Goal: Task Accomplishment & Management: Manage account settings

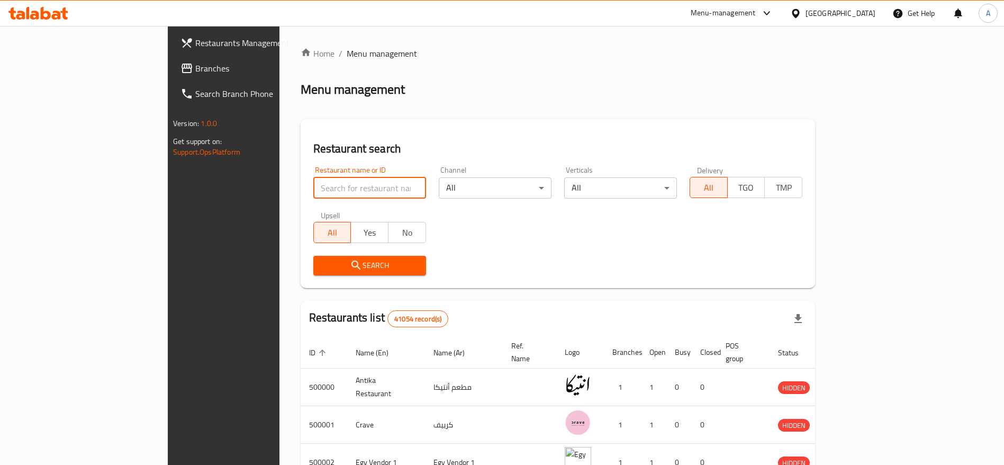
drag, startPoint x: 0, startPoint y: 0, endPoint x: 293, endPoint y: 189, distance: 348.7
click at [313, 189] on input "search" at bounding box center [369, 187] width 113 height 21
type input "Pizza Bike"
click button "Search" at bounding box center [369, 266] width 113 height 20
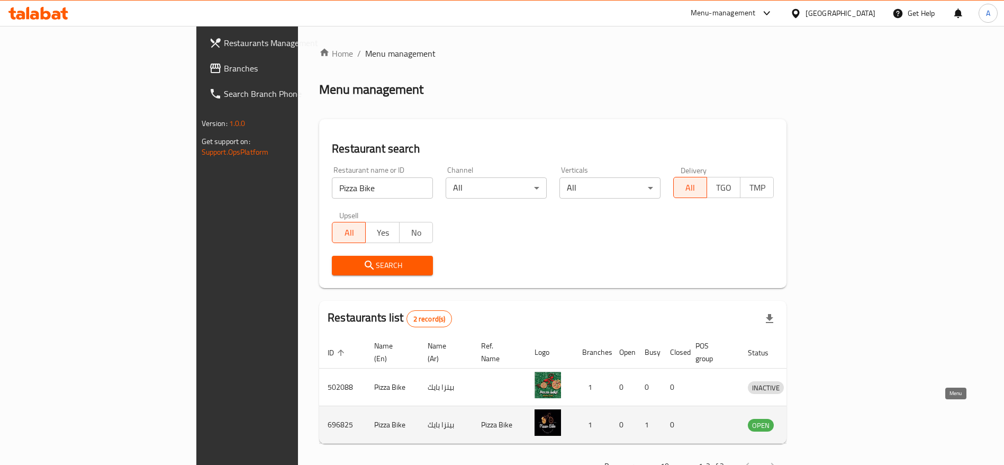
click at [817, 421] on icon "enhanced table" at bounding box center [812, 425] width 12 height 9
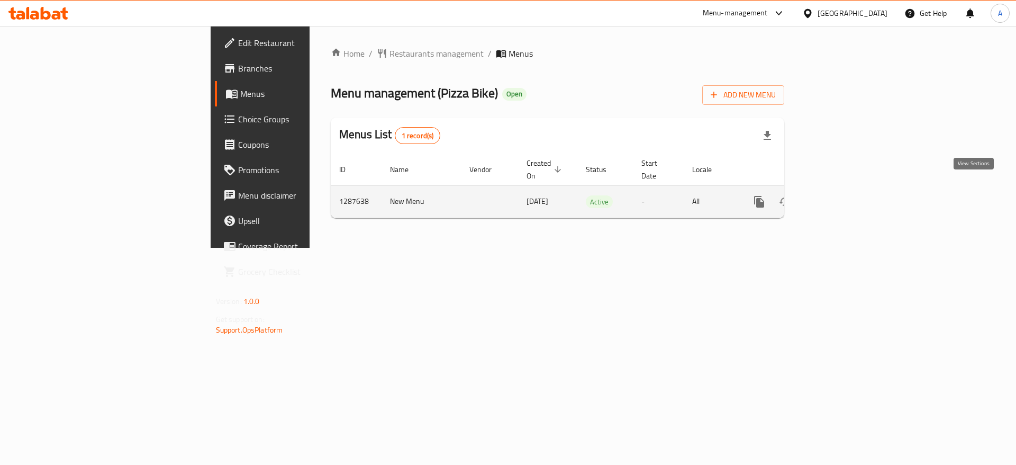
click at [840, 197] on icon "enhanced table" at bounding box center [836, 202] width 10 height 10
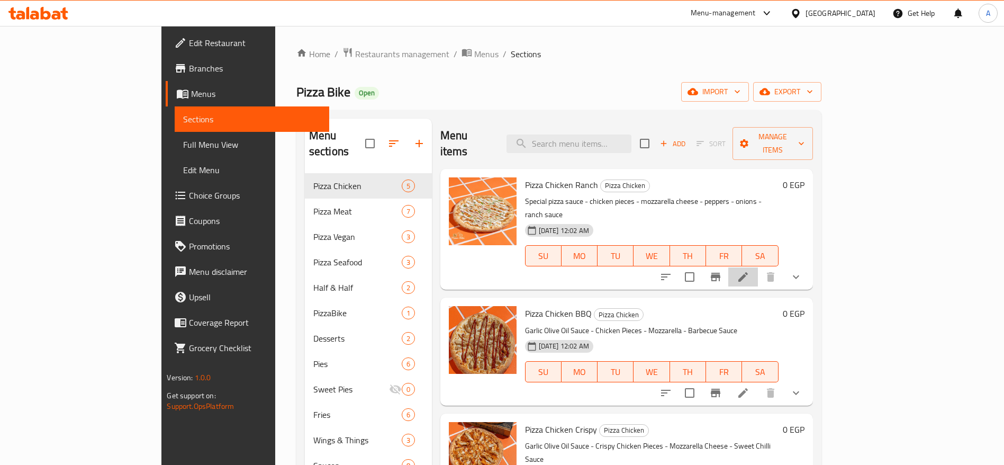
click at [758, 267] on li at bounding box center [743, 276] width 30 height 19
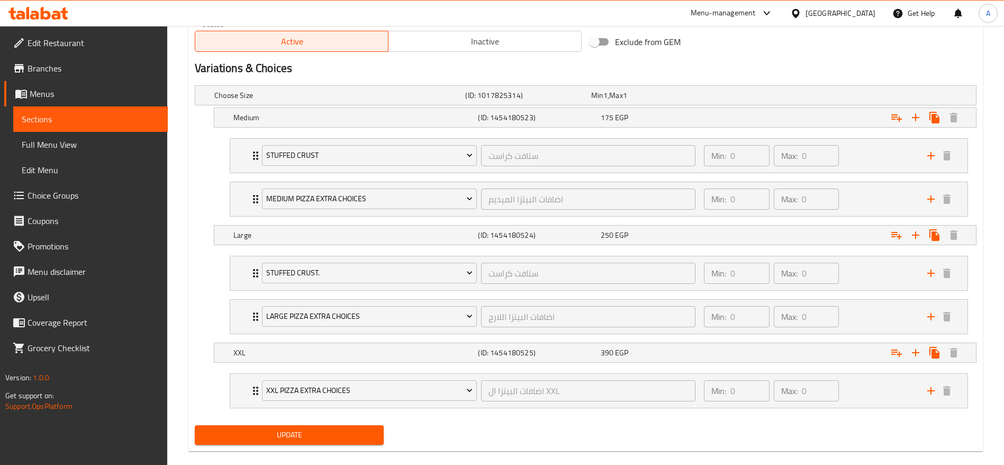
scroll to position [570, 0]
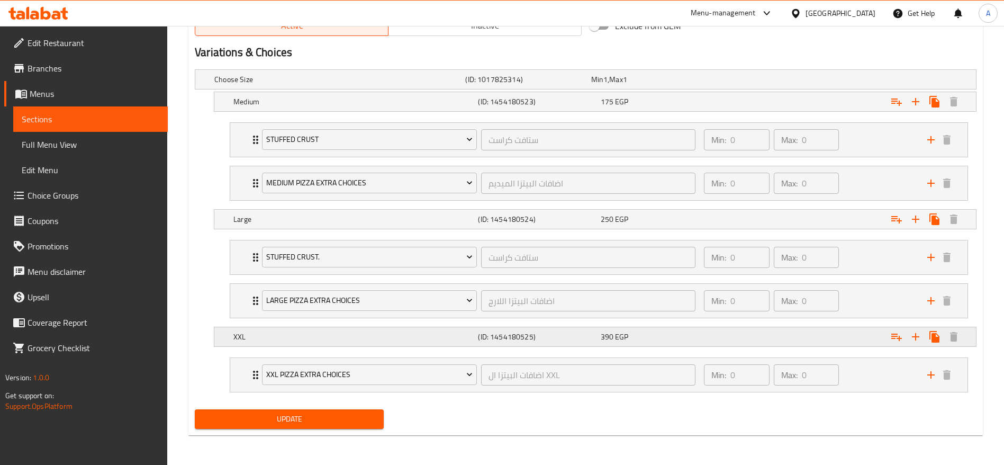
click at [241, 336] on h5 "XXL" at bounding box center [353, 336] width 240 height 11
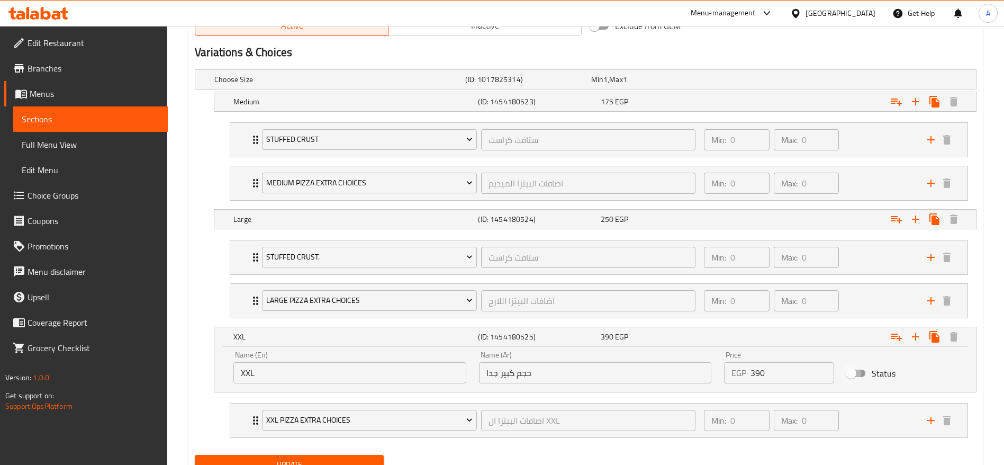
click at [862, 373] on input "Status" at bounding box center [851, 373] width 60 height 20
checkbox input "true"
click at [335, 462] on span "Update" at bounding box center [289, 464] width 172 height 13
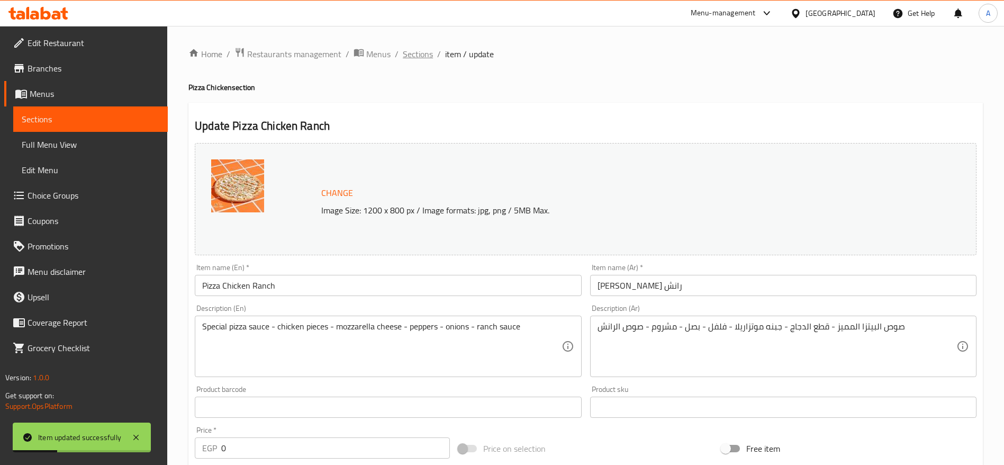
click at [430, 51] on span "Sections" at bounding box center [418, 54] width 30 height 13
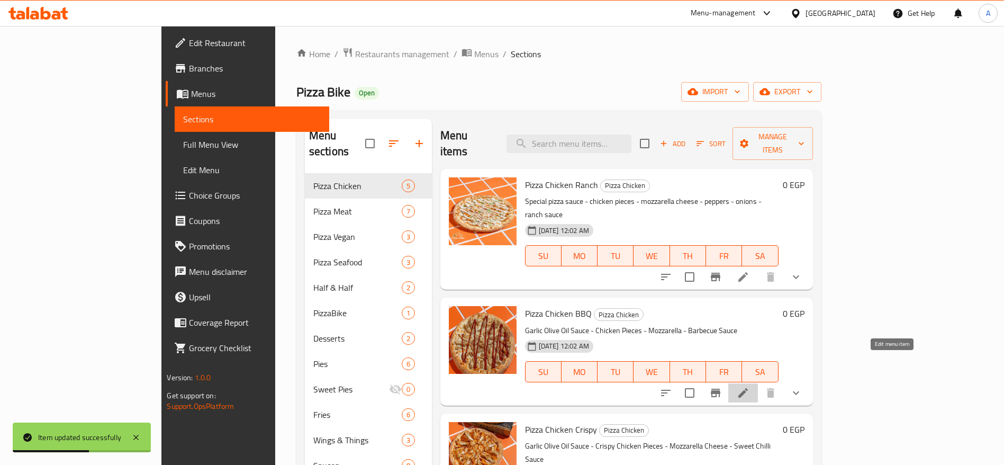
click at [748, 388] on icon at bounding box center [743, 393] width 10 height 10
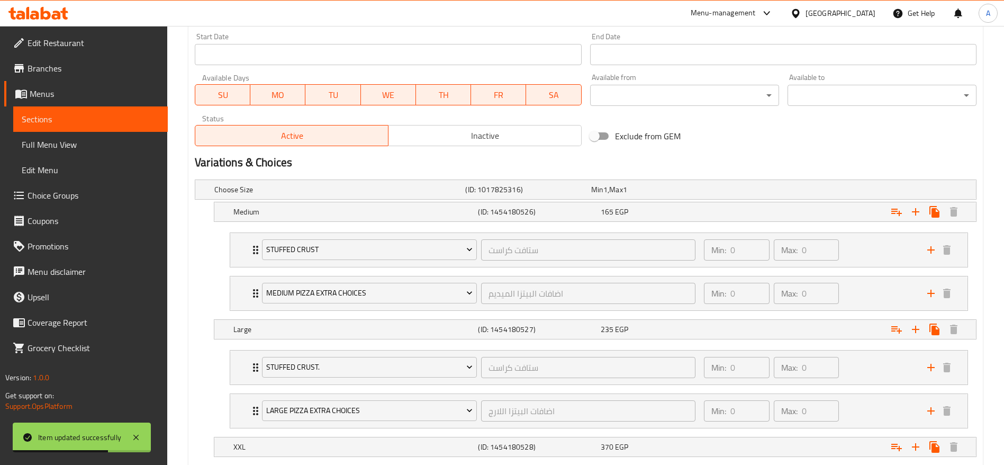
scroll to position [570, 0]
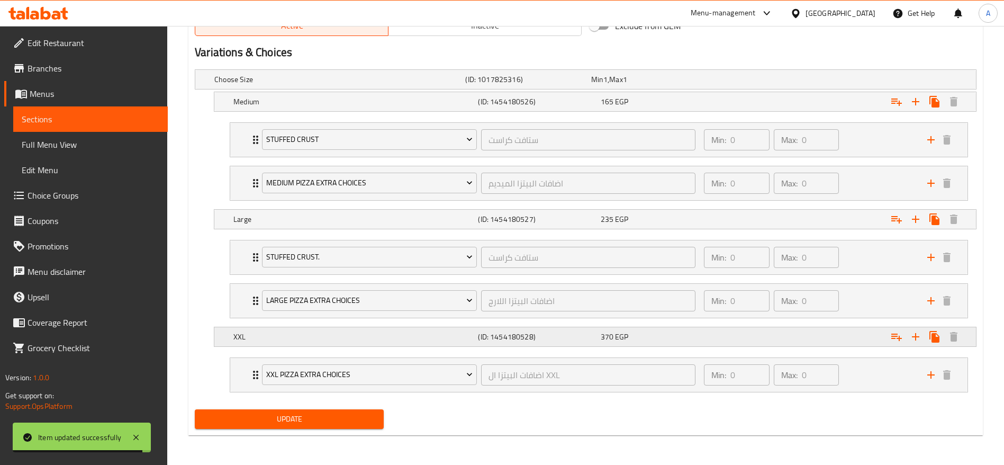
click at [357, 341] on h5 "XXL" at bounding box center [353, 336] width 240 height 11
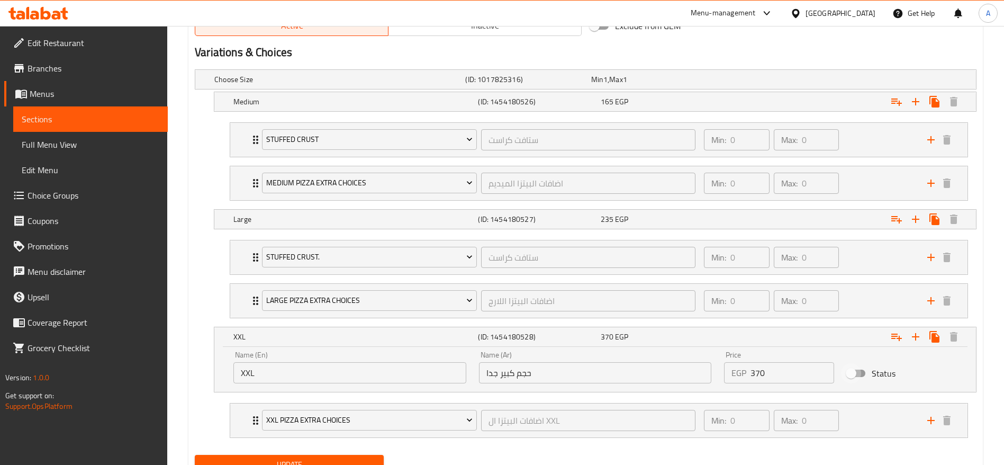
click at [864, 370] on input "Status" at bounding box center [851, 373] width 60 height 20
checkbox input "true"
click at [351, 459] on span "Update" at bounding box center [289, 464] width 172 height 13
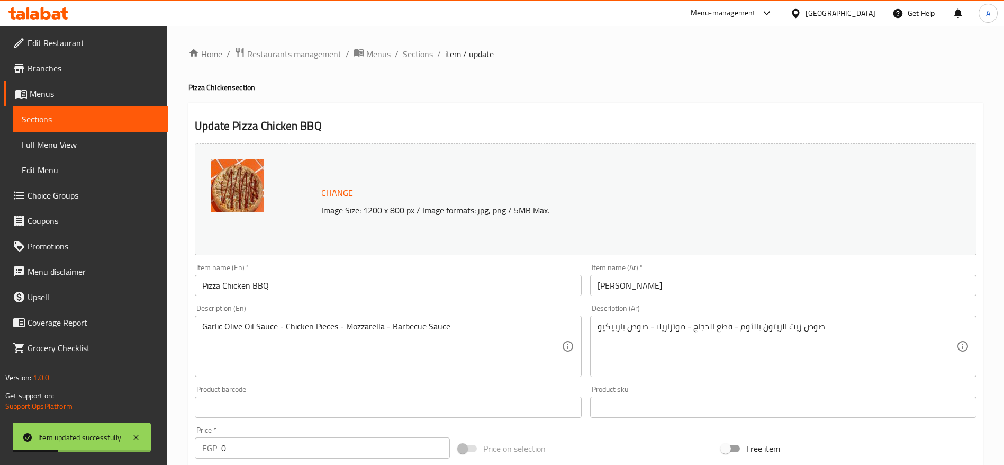
click at [414, 53] on span "Sections" at bounding box center [418, 54] width 30 height 13
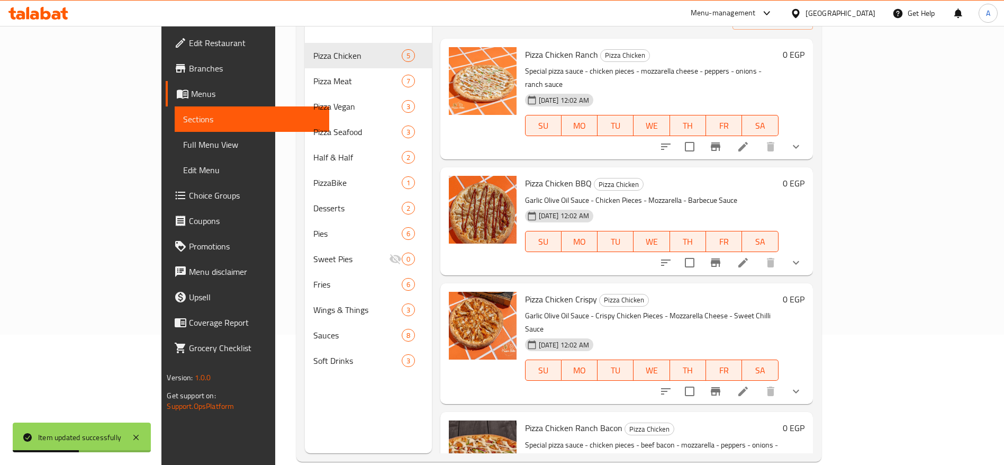
scroll to position [148, 0]
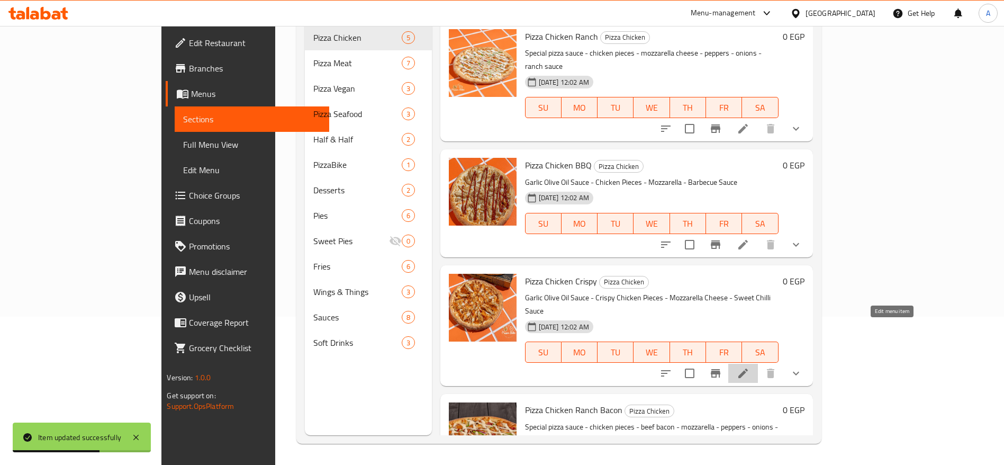
click at [749, 367] on icon at bounding box center [743, 373] width 13 height 13
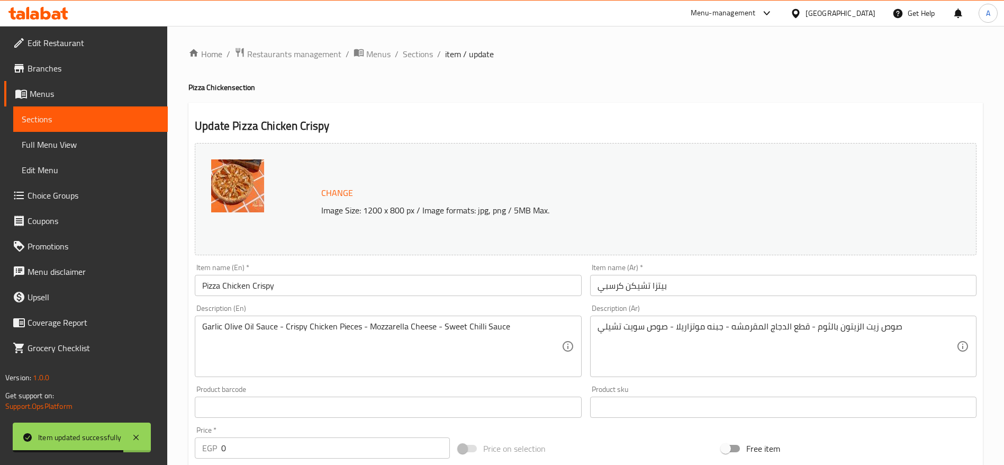
scroll to position [570, 0]
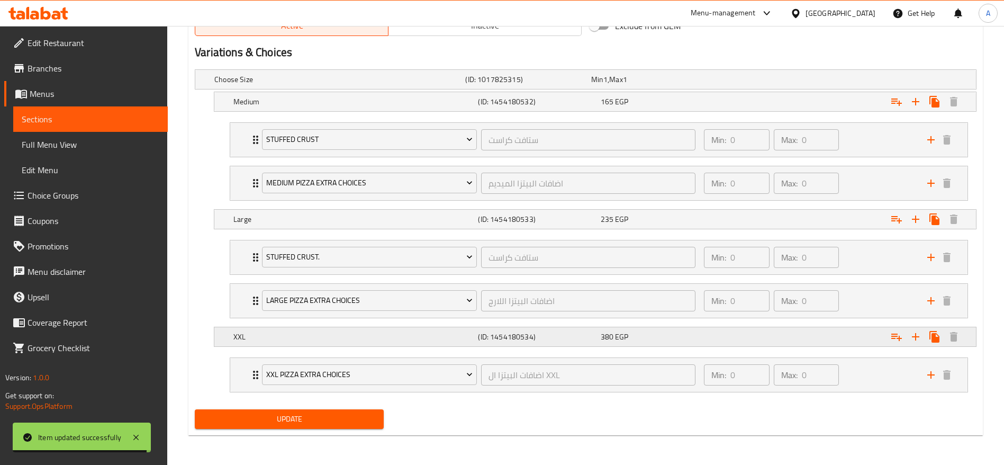
click at [259, 347] on div "XXL (ID: 1454180534) 380 EGP" at bounding box center [598, 336] width 734 height 23
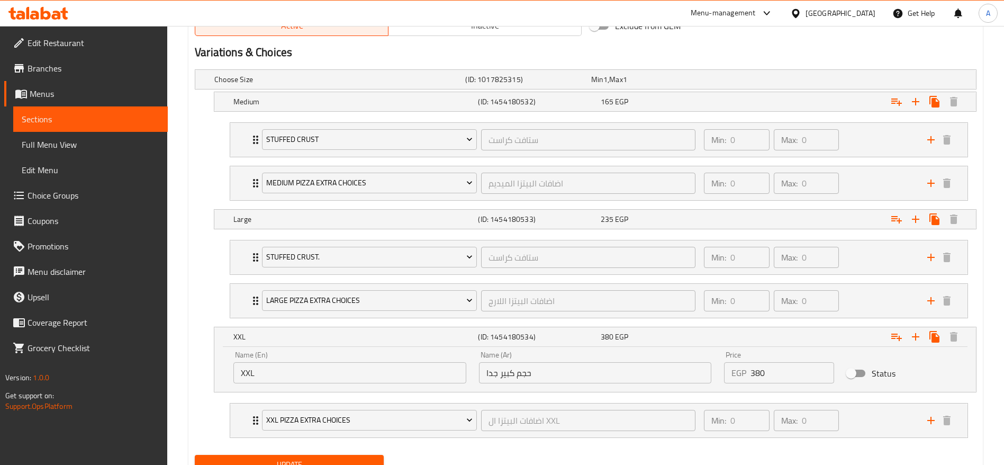
click at [854, 369] on input "Status" at bounding box center [851, 373] width 60 height 20
checkbox input "true"
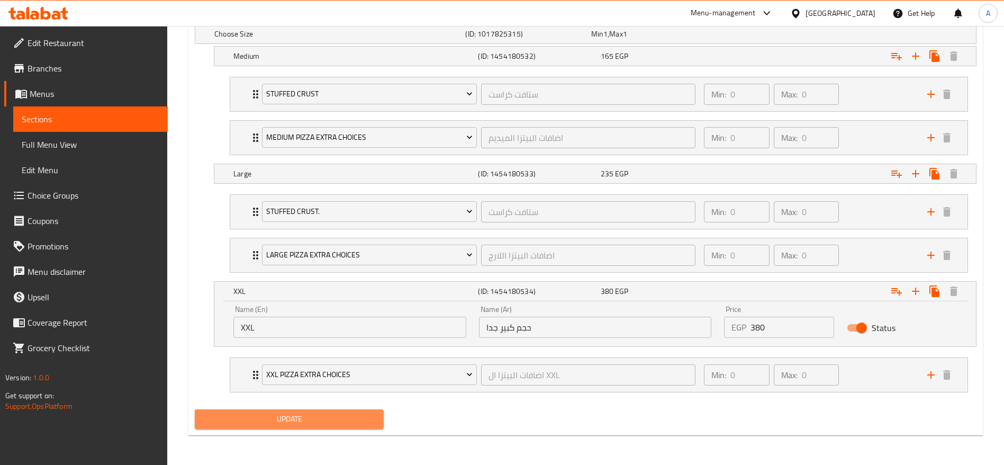
click at [322, 423] on span "Update" at bounding box center [289, 418] width 172 height 13
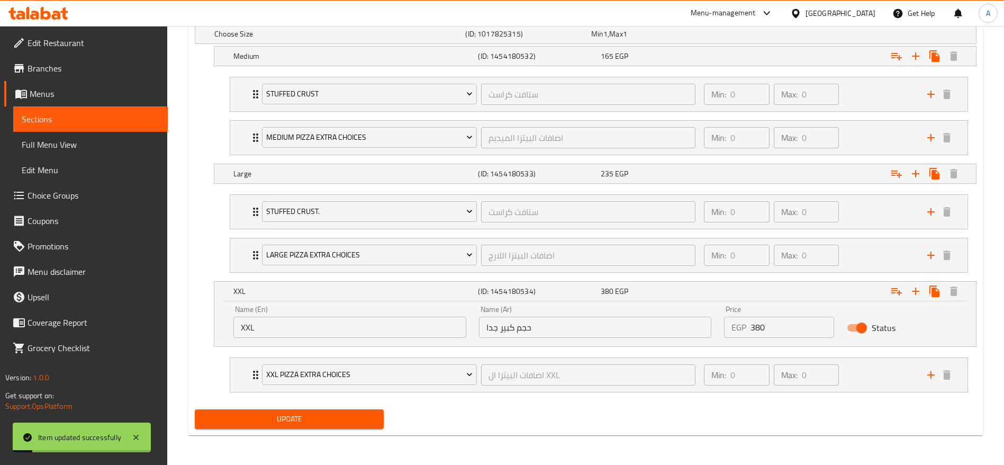
scroll to position [0, 0]
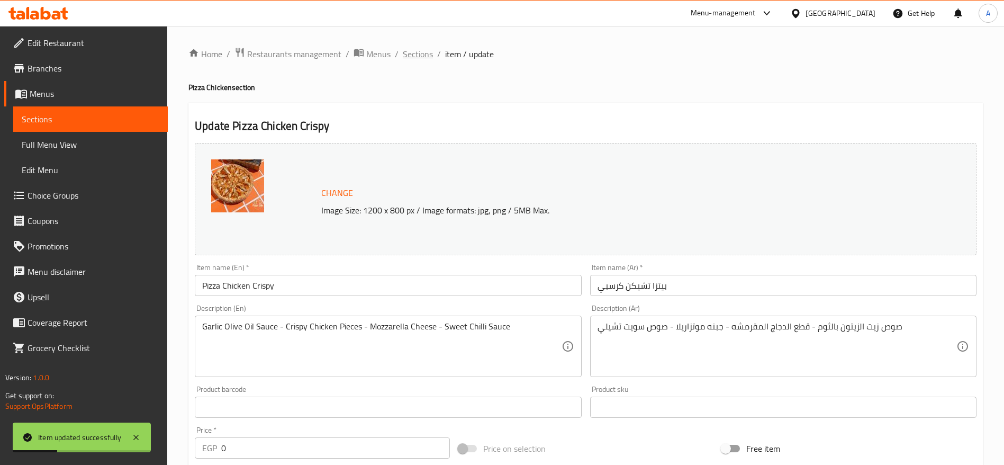
click at [424, 52] on span "Sections" at bounding box center [418, 54] width 30 height 13
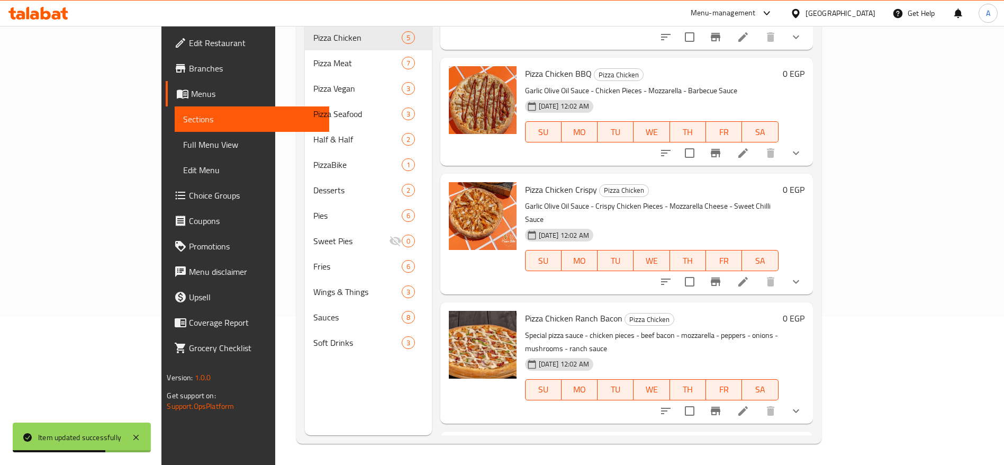
scroll to position [140, 0]
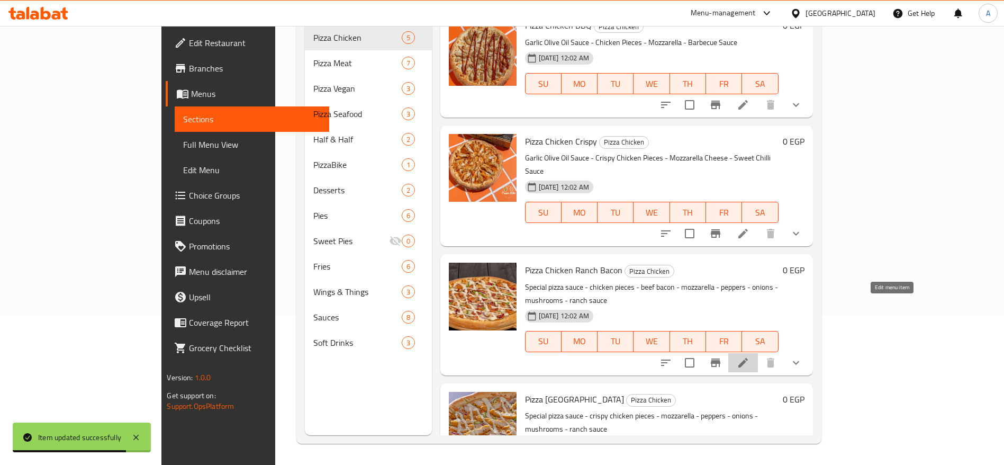
click at [749, 356] on icon at bounding box center [743, 362] width 13 height 13
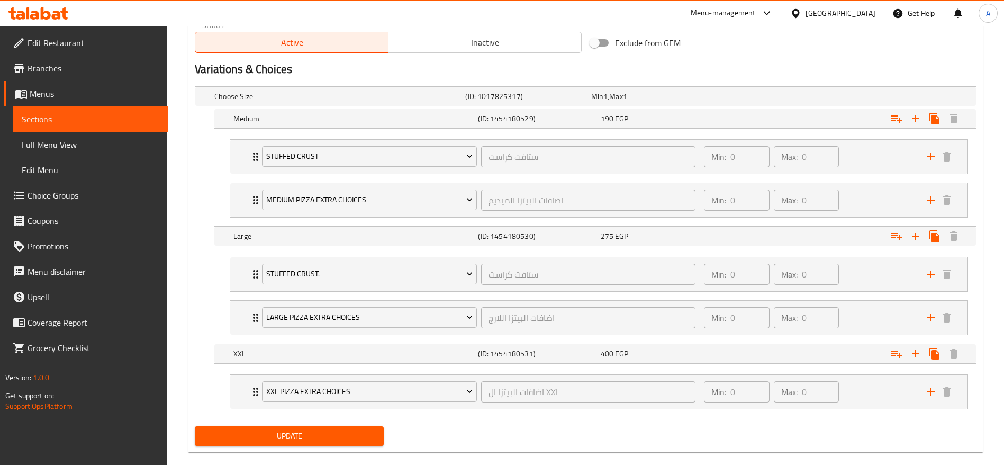
scroll to position [570, 0]
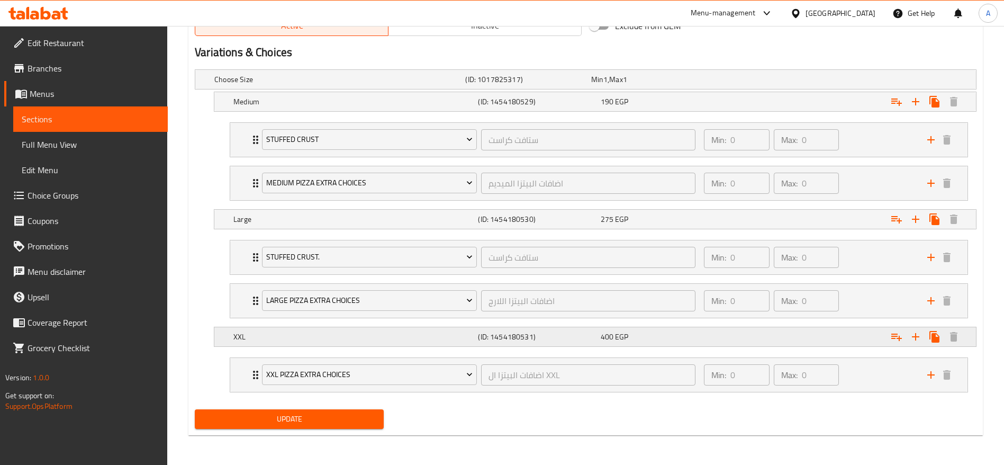
click at [236, 336] on h5 "XXL" at bounding box center [353, 336] width 240 height 11
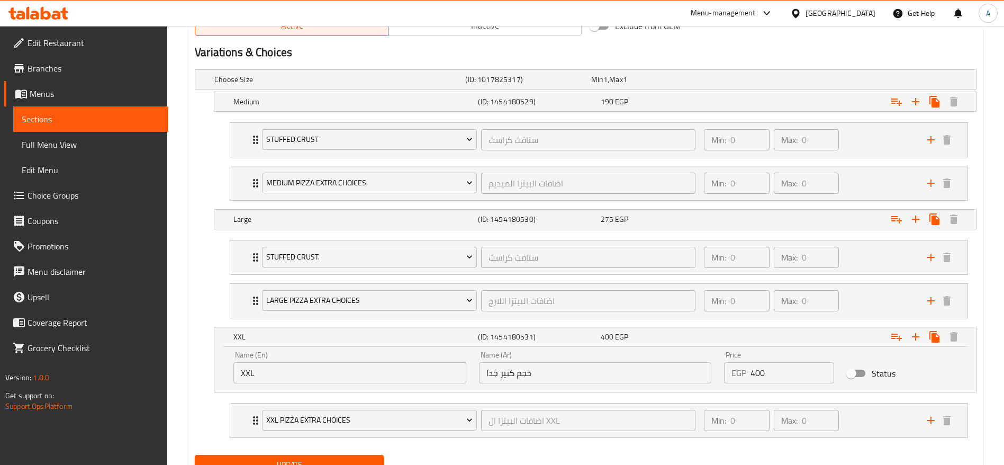
scroll to position [616, 0]
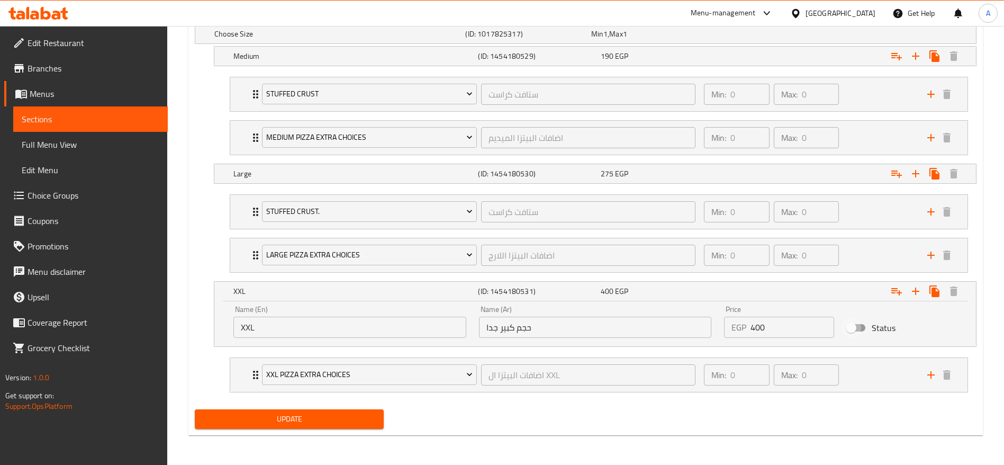
click at [858, 327] on input "Status" at bounding box center [851, 328] width 60 height 20
checkbox input "true"
click at [307, 419] on span "Update" at bounding box center [289, 418] width 172 height 13
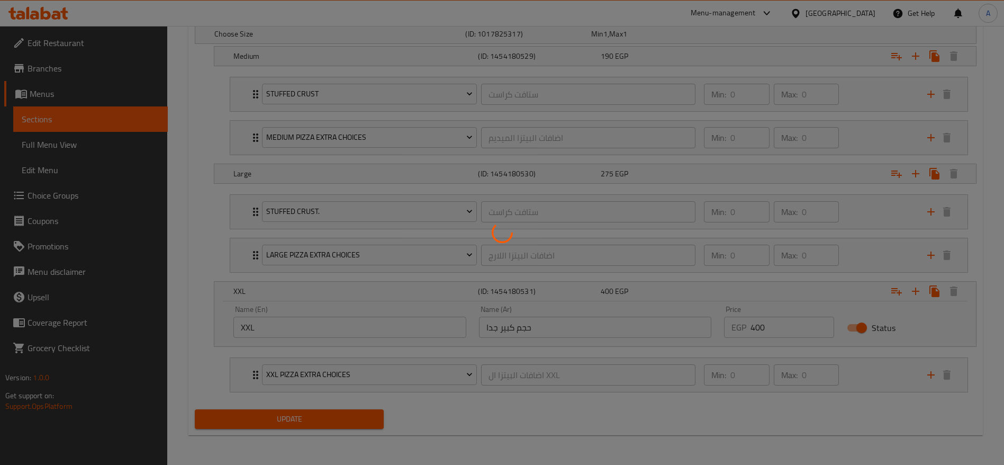
click at [621, 446] on div at bounding box center [502, 232] width 1004 height 465
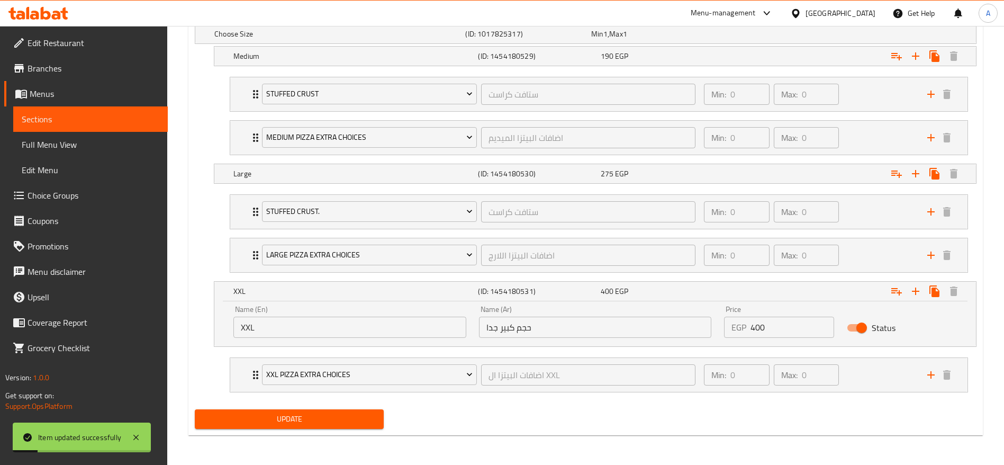
scroll to position [0, 0]
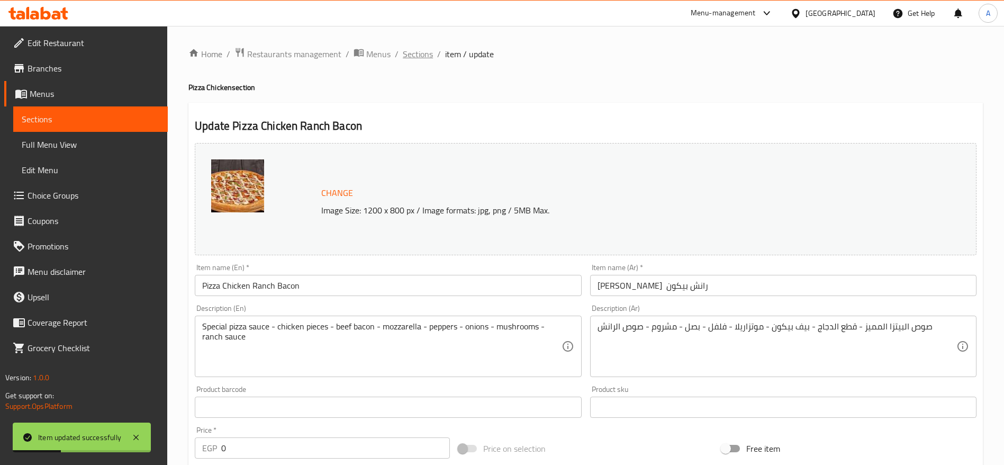
click at [422, 50] on span "Sections" at bounding box center [418, 54] width 30 height 13
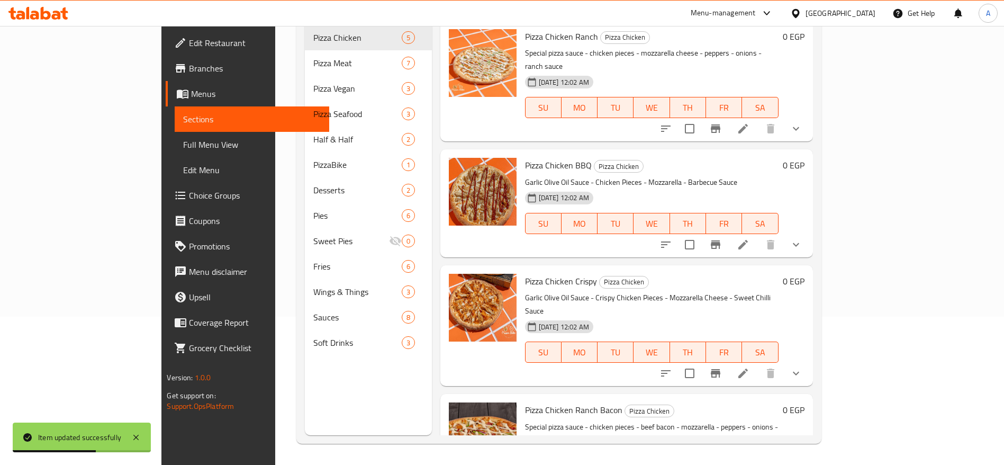
scroll to position [140, 0]
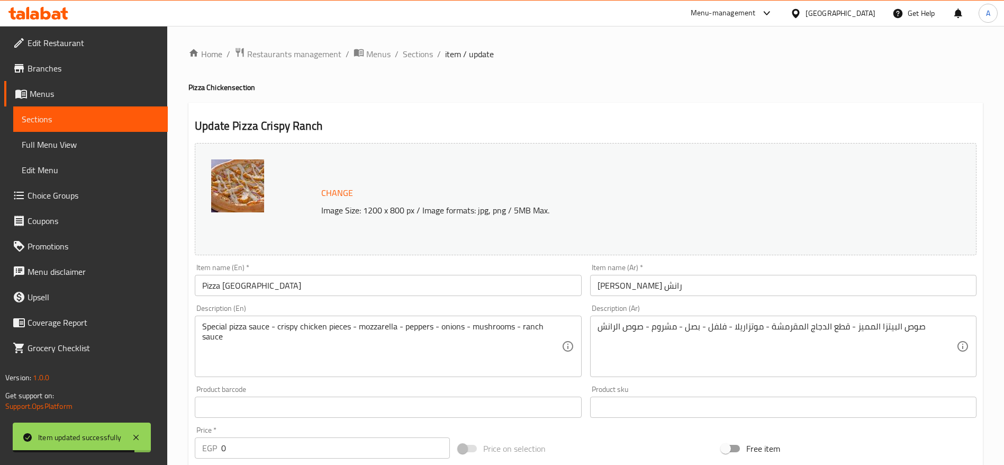
scroll to position [570, 0]
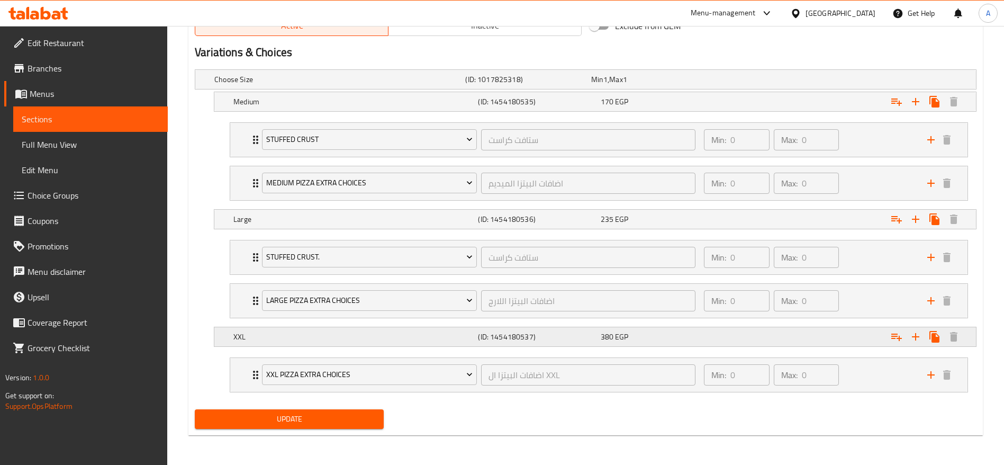
click at [252, 340] on h5 "XXL" at bounding box center [353, 336] width 240 height 11
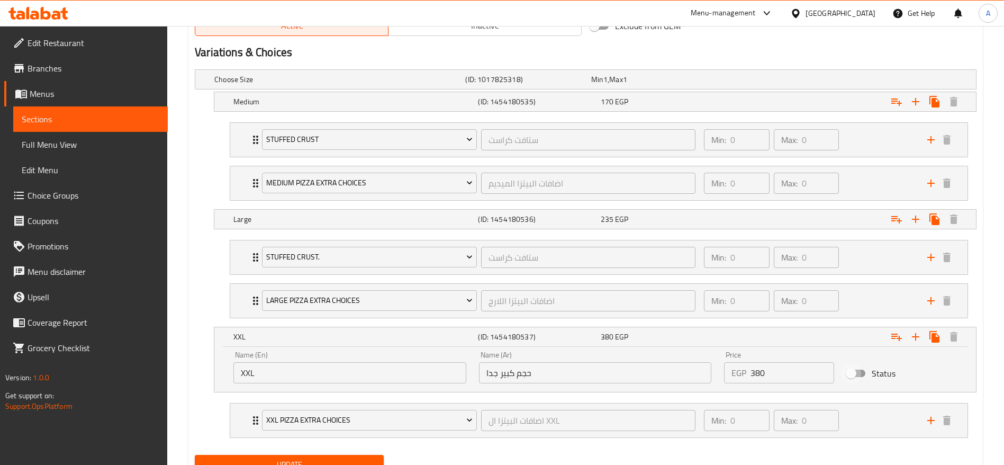
click at [862, 372] on input "Status" at bounding box center [851, 373] width 60 height 20
checkbox input "true"
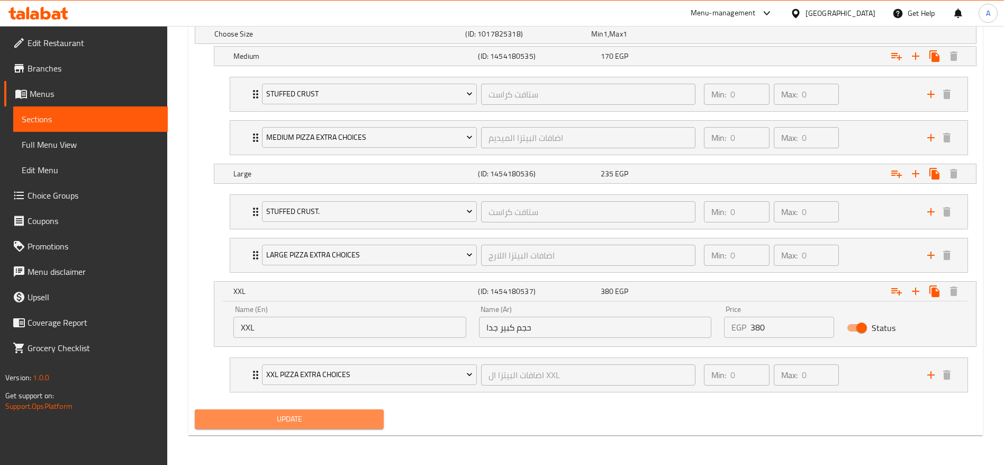
click at [327, 426] on button "Update" at bounding box center [289, 419] width 189 height 20
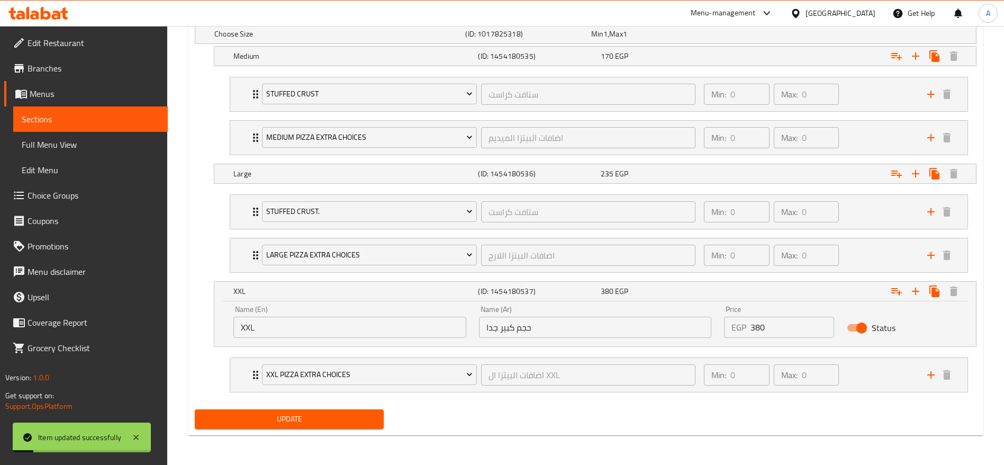
scroll to position [0, 0]
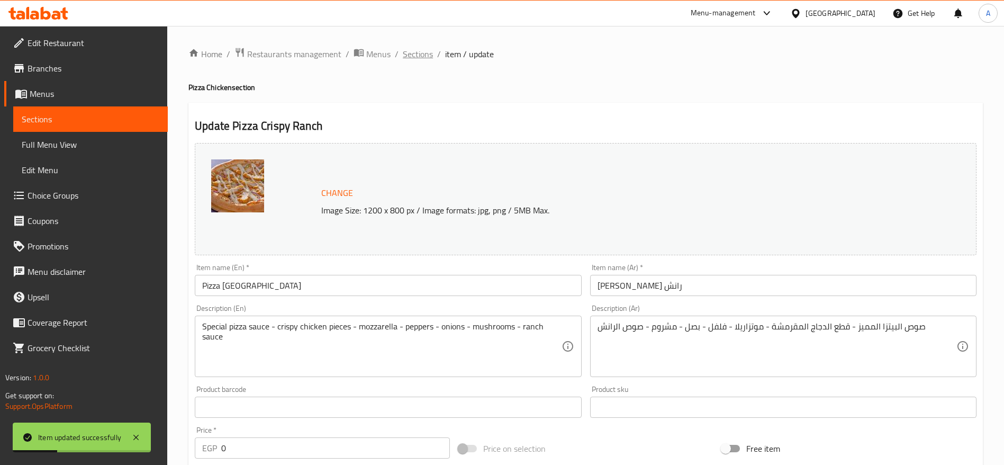
click at [414, 51] on span "Sections" at bounding box center [418, 54] width 30 height 13
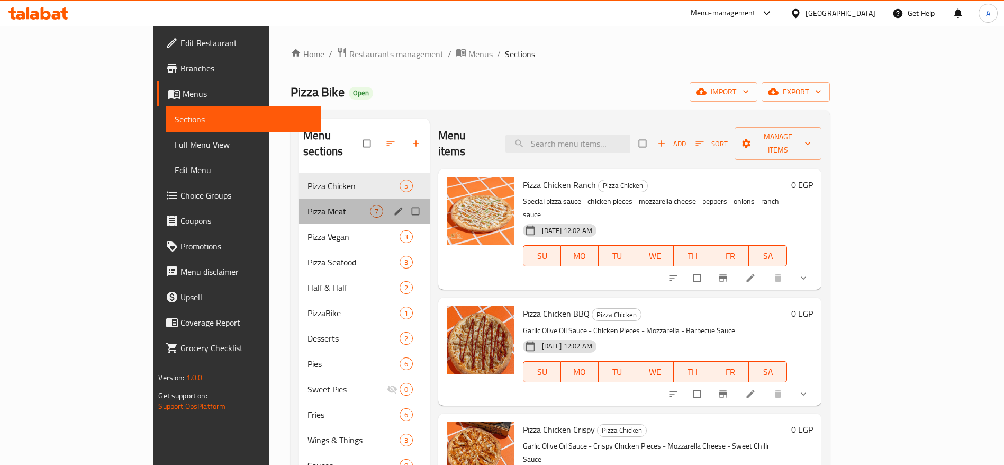
click at [299, 206] on div "Pizza Meat 7" at bounding box center [364, 210] width 131 height 25
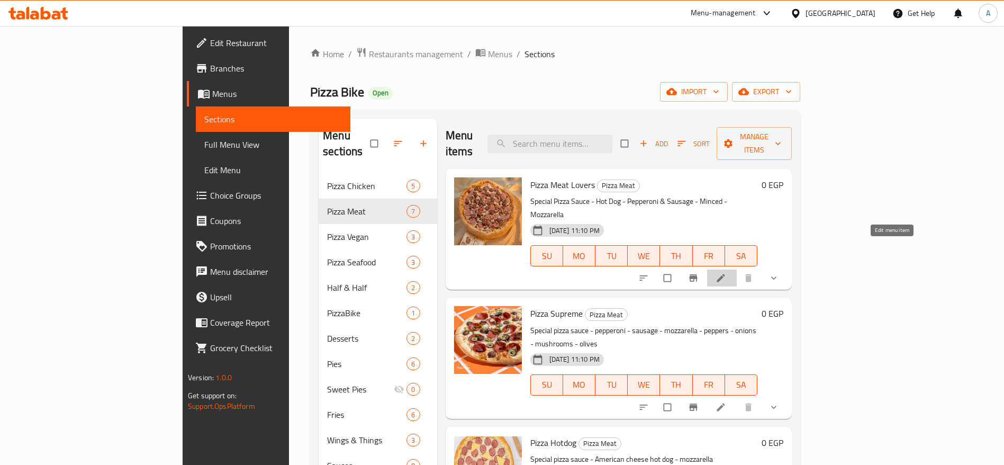
click at [726, 273] on icon at bounding box center [721, 278] width 11 height 11
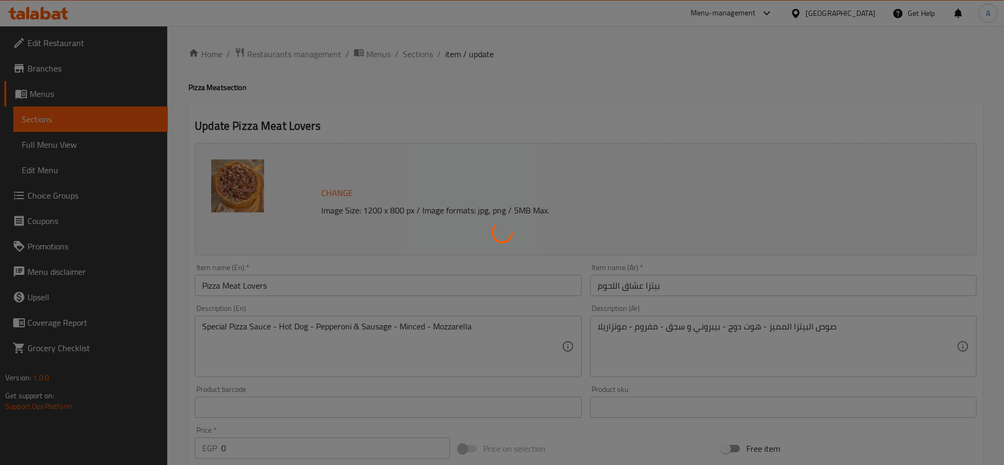
type input "ستافت كراست"
type input "0"
type input "اضافات البيتزا الميديم"
type input "0"
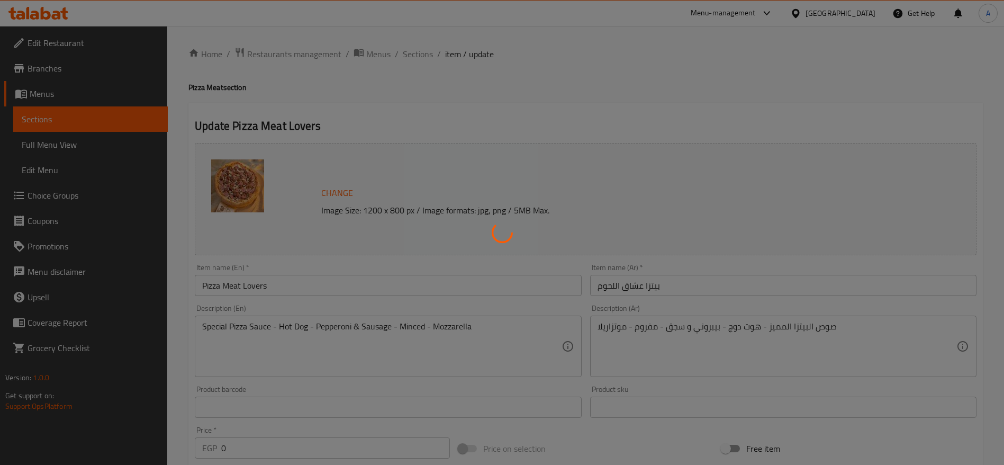
type input "0"
type input "ستافت كراست"
type input "0"
type input "اضافات البيتزا اللارج"
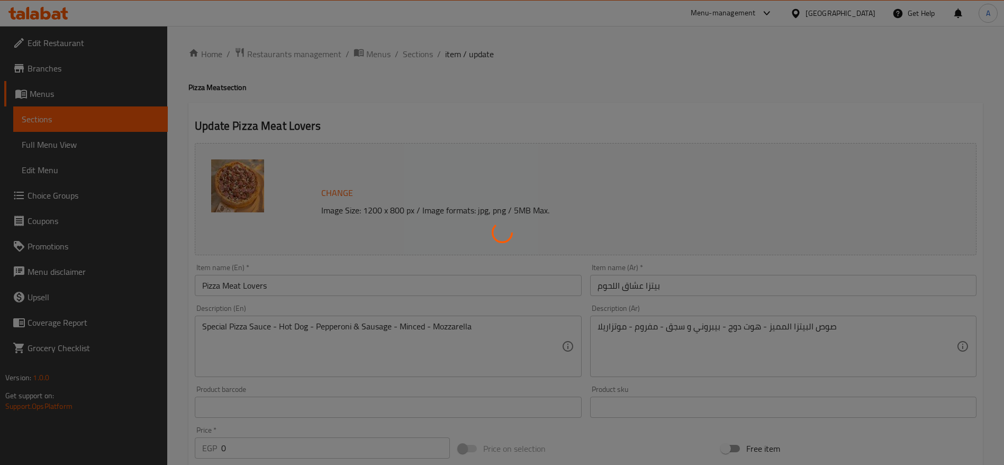
type input "0"
type input "اضافات البيتزا ال XXL"
type input "0"
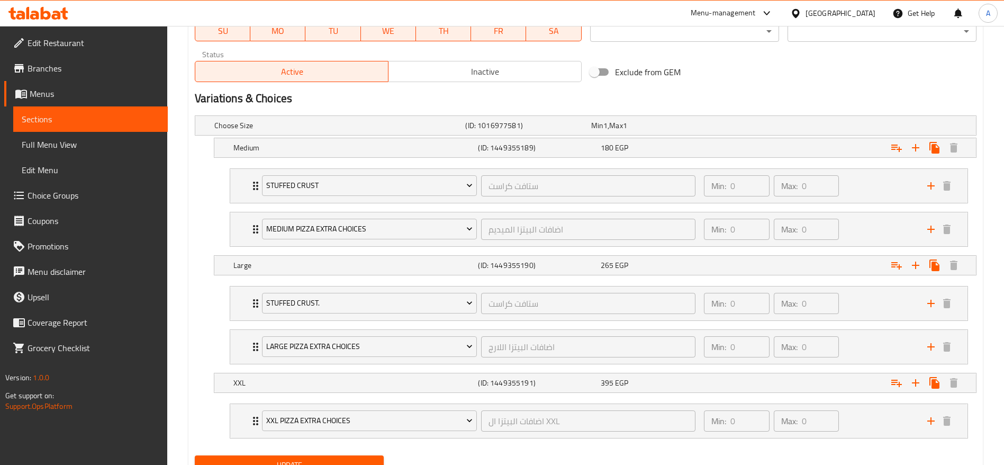
scroll to position [570, 0]
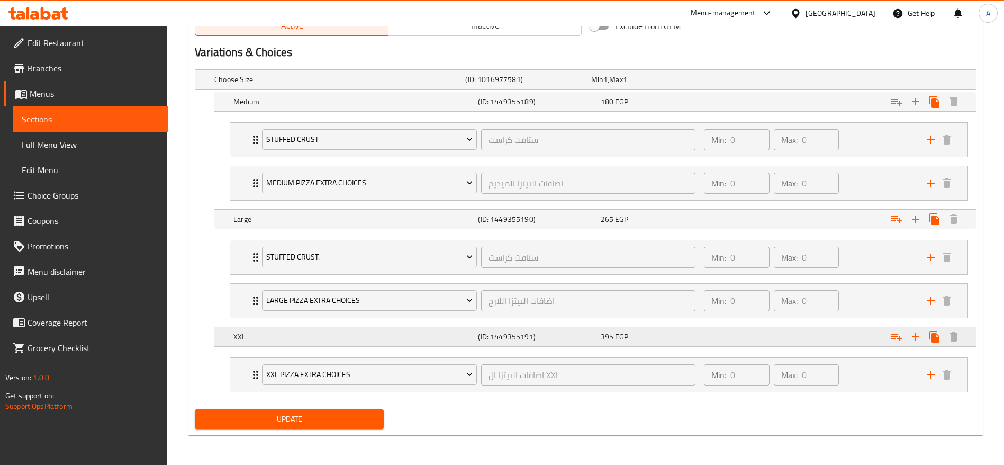
click at [236, 339] on h5 "XXL" at bounding box center [353, 336] width 240 height 11
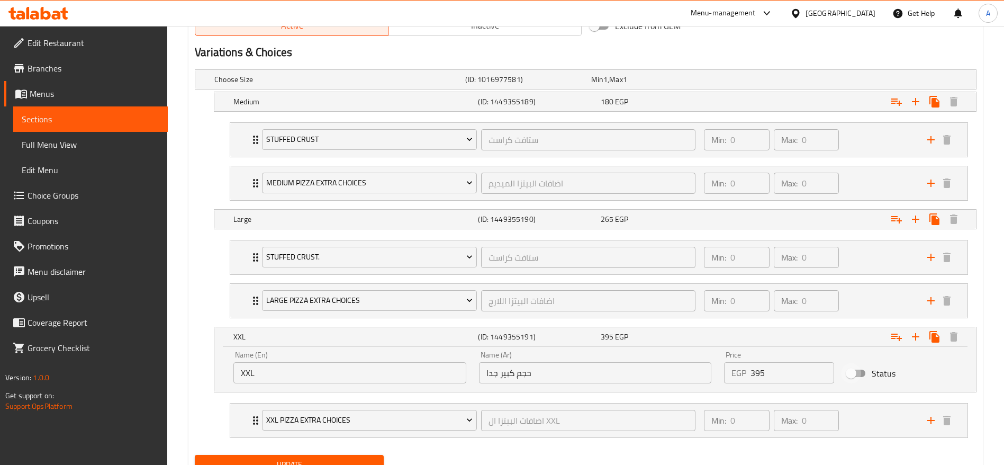
click at [854, 370] on input "Status" at bounding box center [851, 373] width 60 height 20
checkbox input "true"
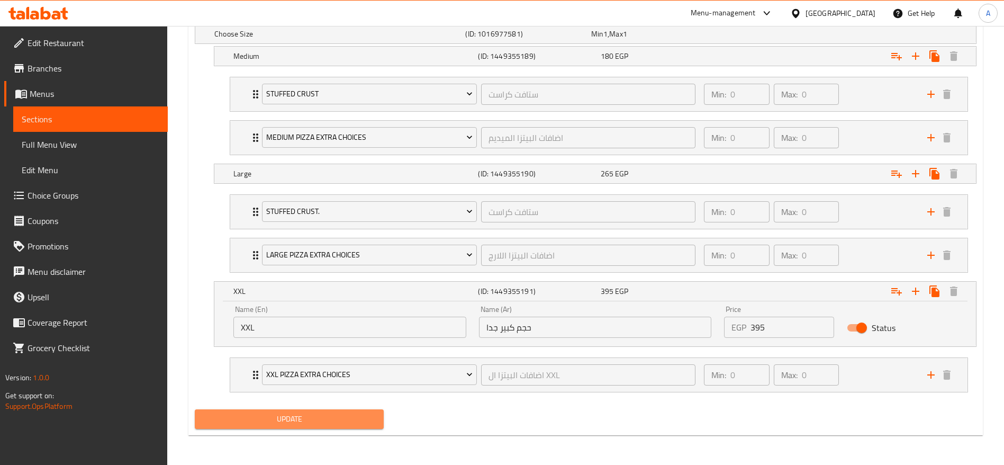
click at [291, 424] on span "Update" at bounding box center [289, 418] width 172 height 13
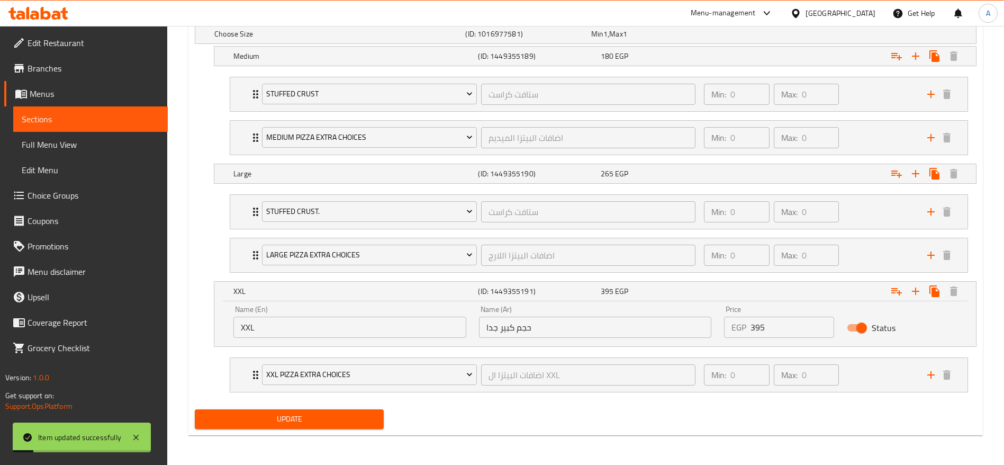
scroll to position [0, 0]
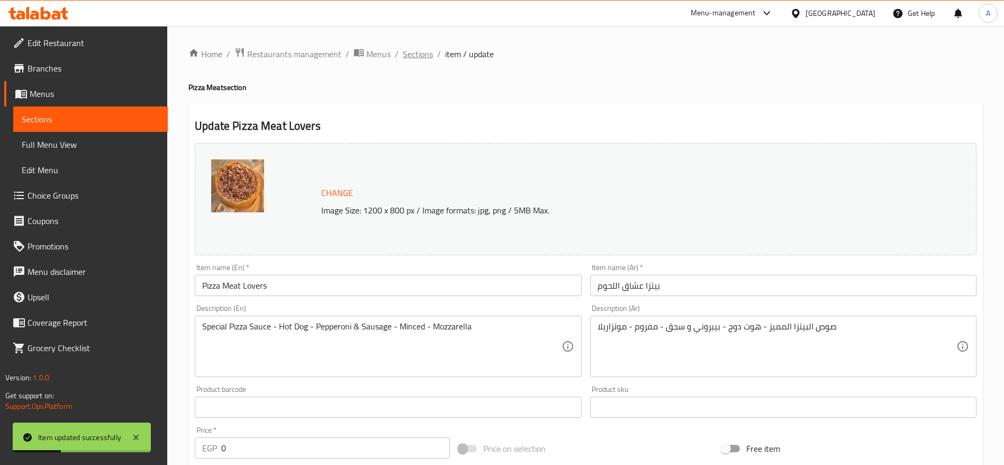
click at [418, 57] on span "Sections" at bounding box center [418, 54] width 30 height 13
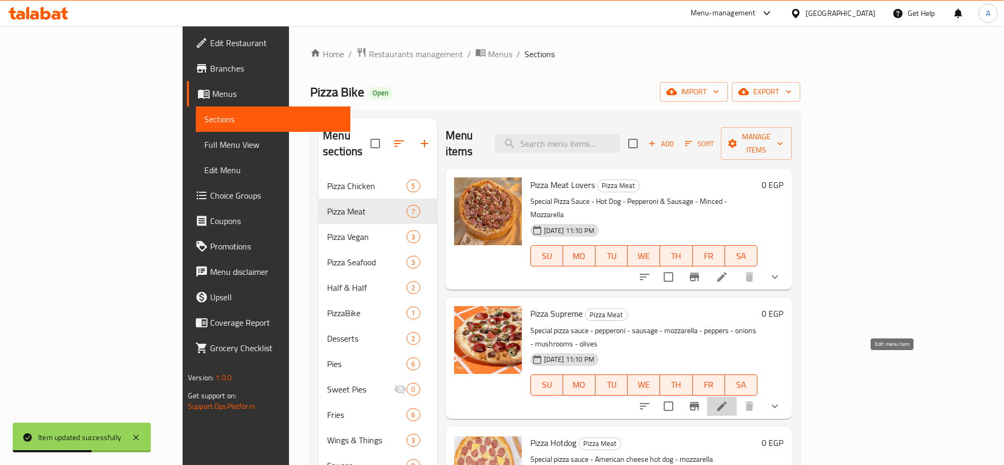
click at [728, 400] on icon at bounding box center [722, 406] width 13 height 13
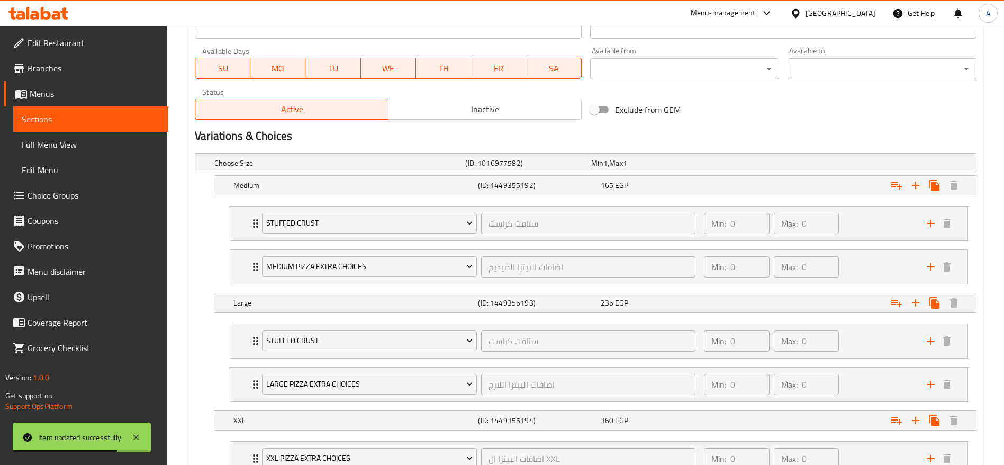
scroll to position [570, 0]
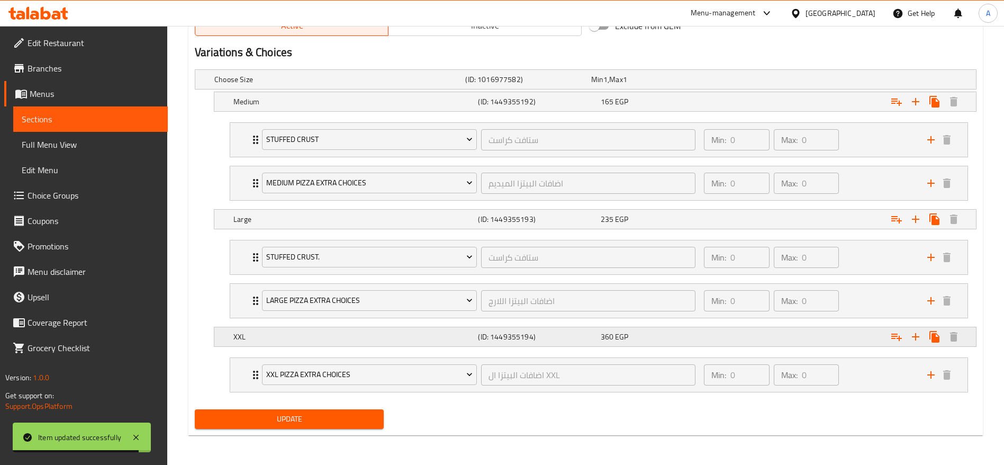
click at [322, 334] on h5 "XXL" at bounding box center [353, 336] width 240 height 11
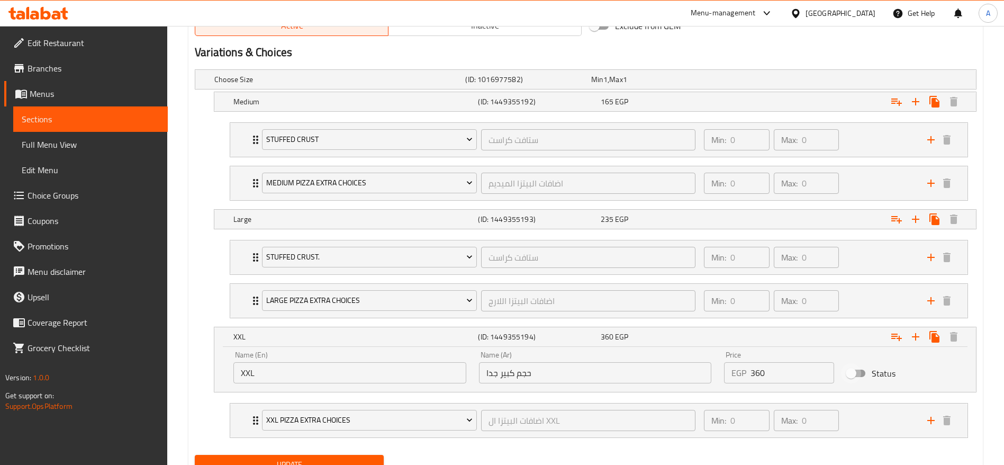
click at [862, 372] on input "Status" at bounding box center [851, 373] width 60 height 20
checkbox input "true"
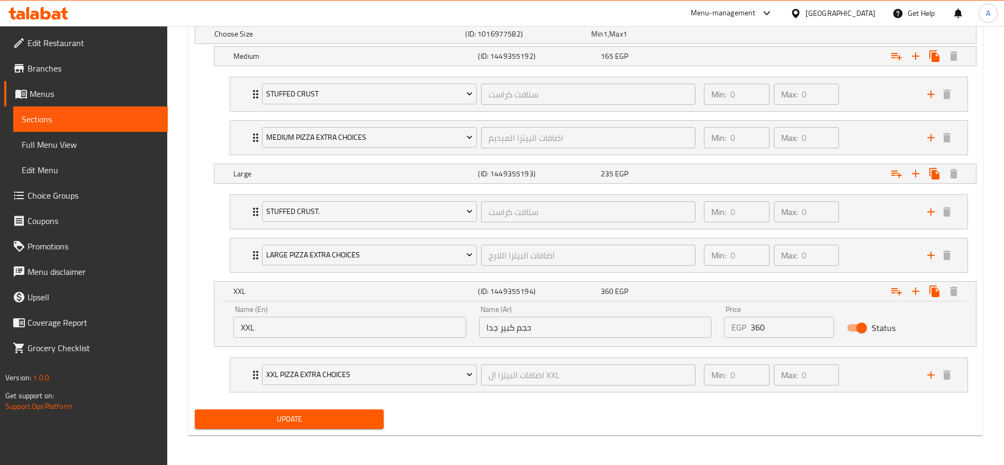
click at [294, 428] on div "Update" at bounding box center [289, 419] width 197 height 28
click at [292, 420] on span "Update" at bounding box center [289, 418] width 172 height 13
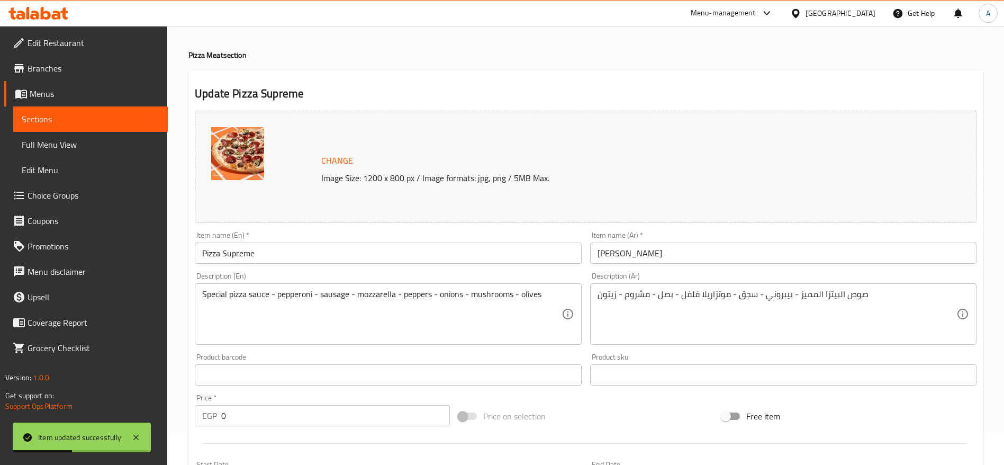
scroll to position [0, 0]
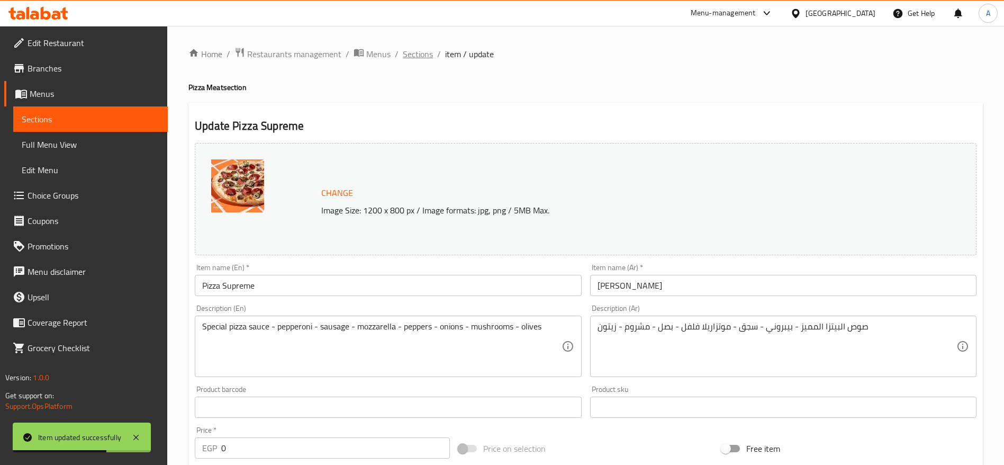
click at [426, 56] on span "Sections" at bounding box center [418, 54] width 30 height 13
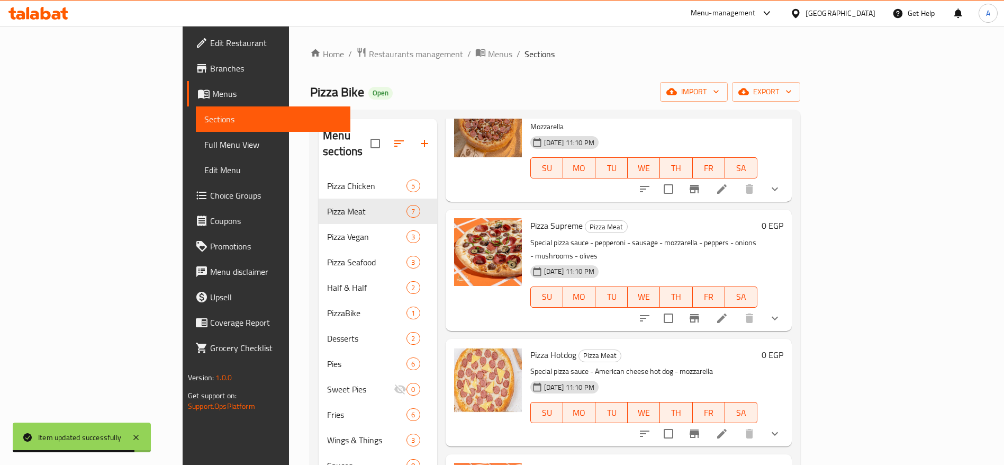
scroll to position [90, 0]
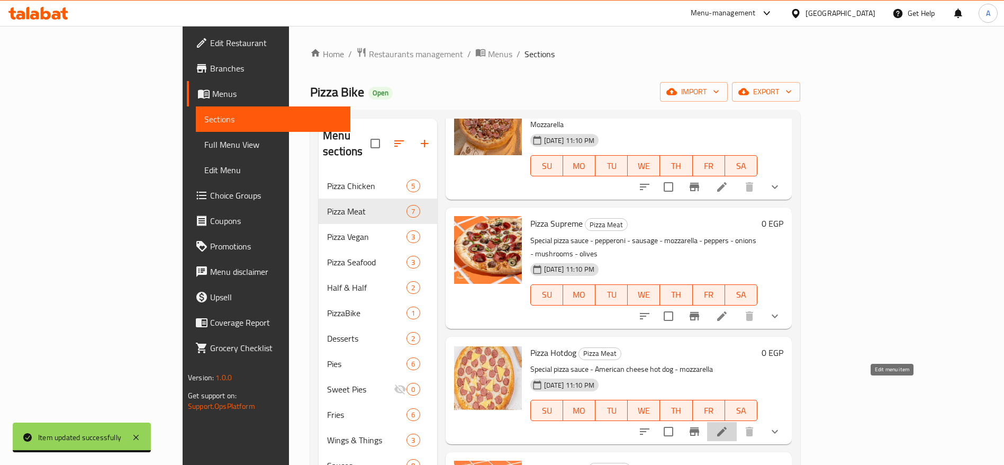
click at [728, 425] on icon at bounding box center [722, 431] width 13 height 13
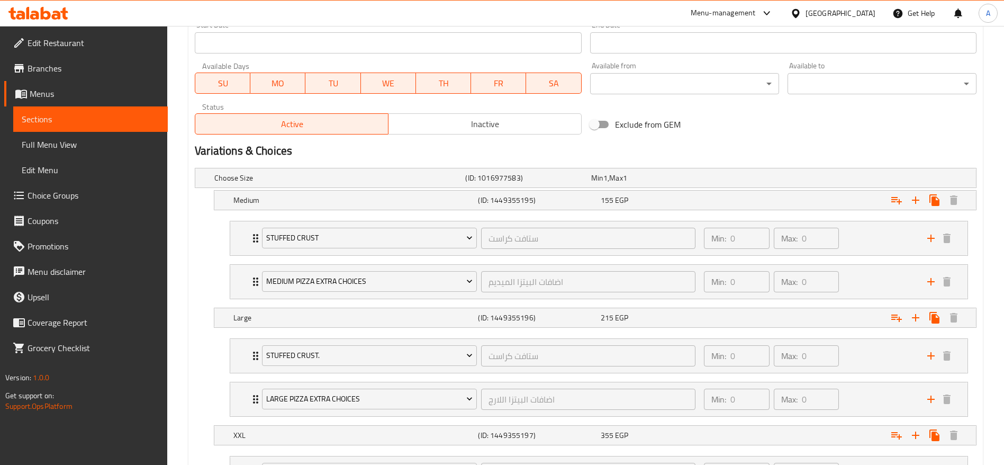
scroll to position [570, 0]
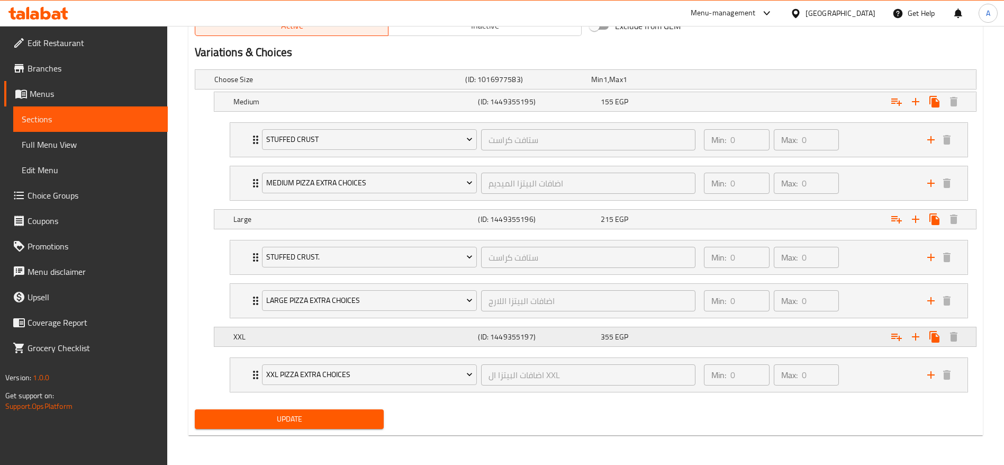
click at [252, 340] on h5 "XXL" at bounding box center [353, 336] width 240 height 11
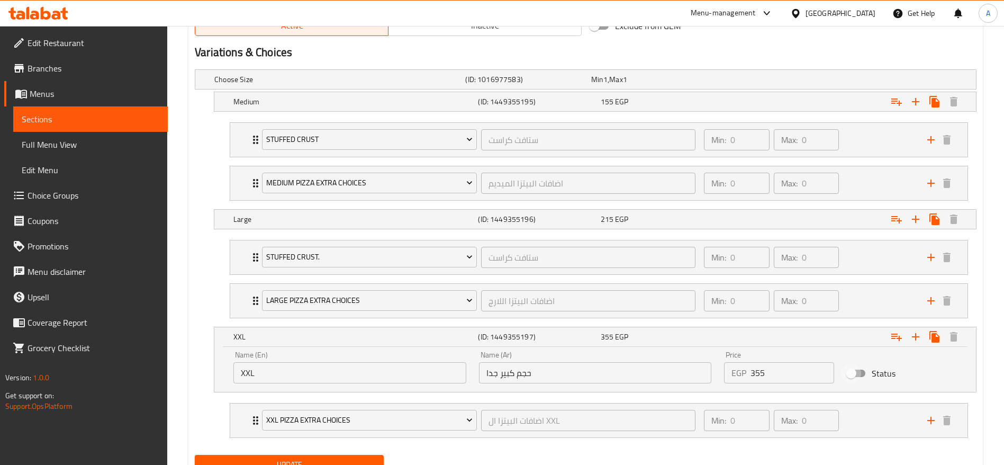
click at [859, 373] on input "Status" at bounding box center [851, 373] width 60 height 20
checkbox input "true"
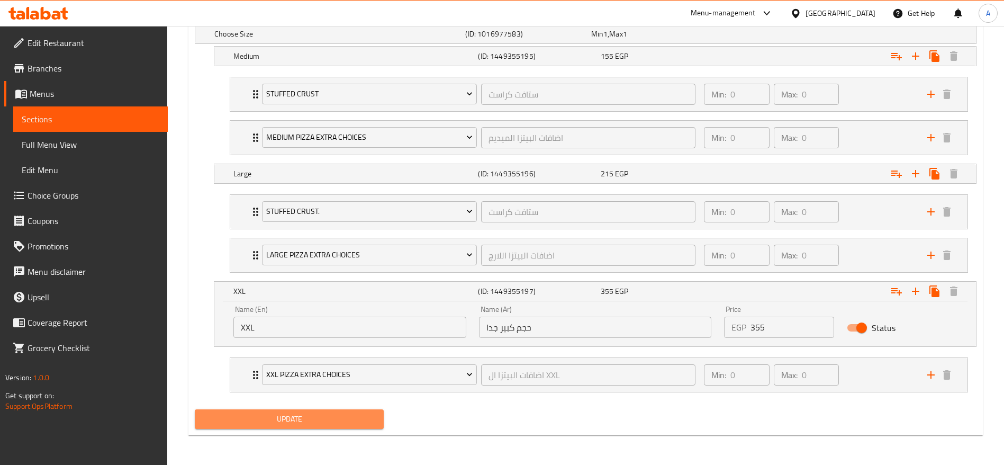
click at [346, 420] on span "Update" at bounding box center [289, 418] width 172 height 13
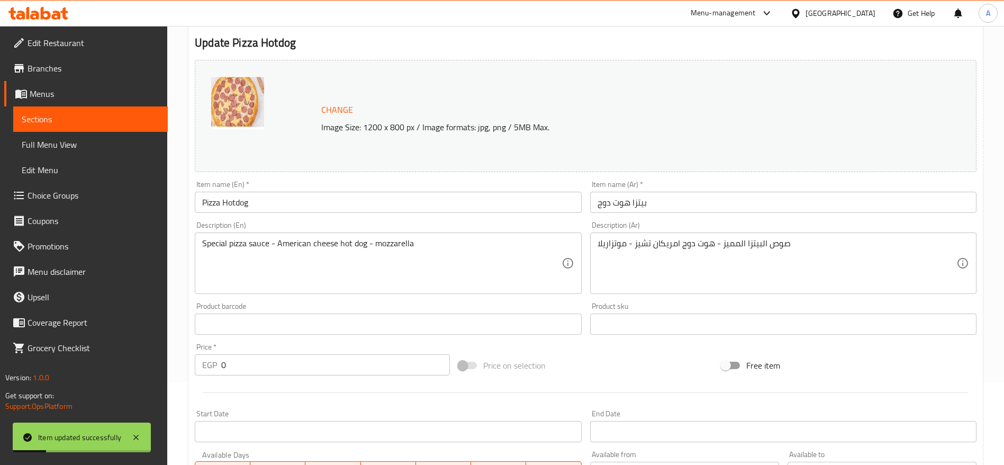
scroll to position [0, 0]
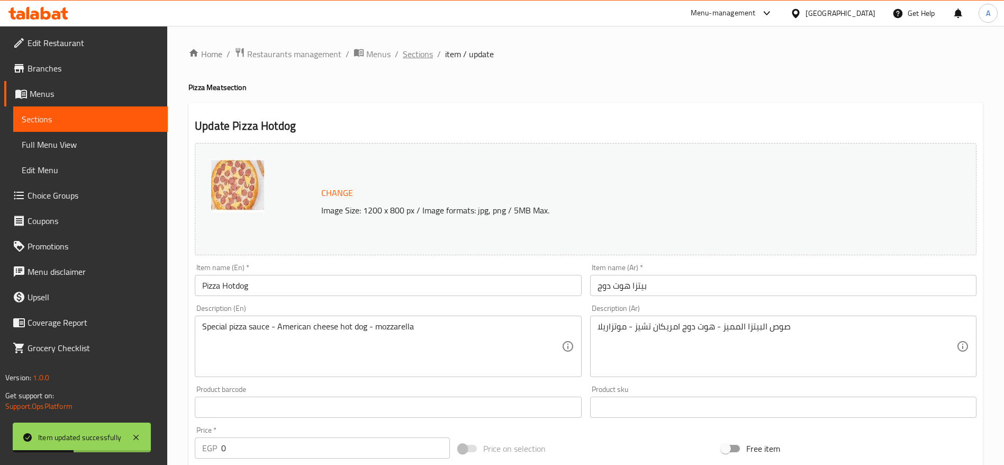
click at [428, 57] on span "Sections" at bounding box center [418, 54] width 30 height 13
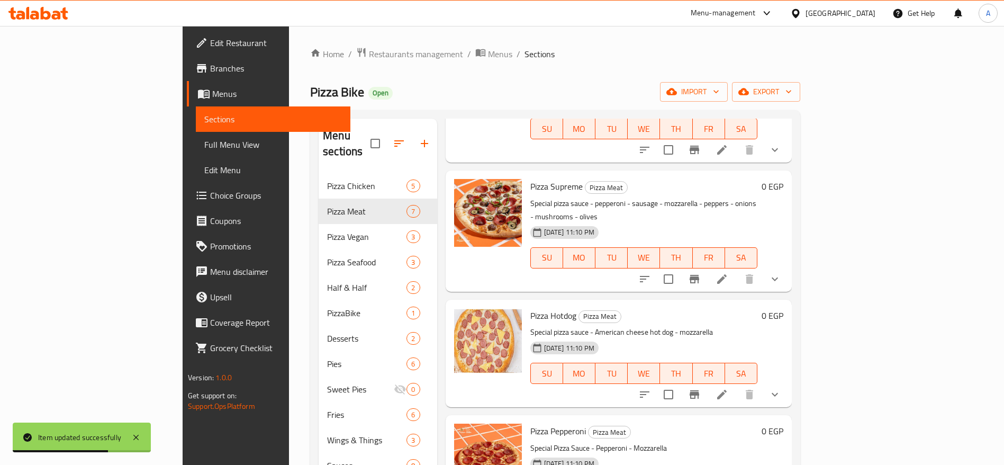
scroll to position [239, 0]
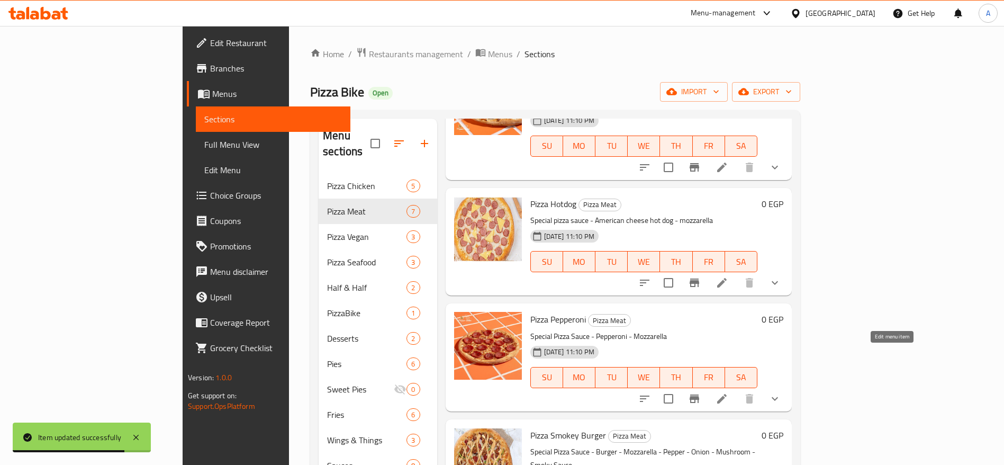
click at [727, 394] on icon at bounding box center [722, 399] width 10 height 10
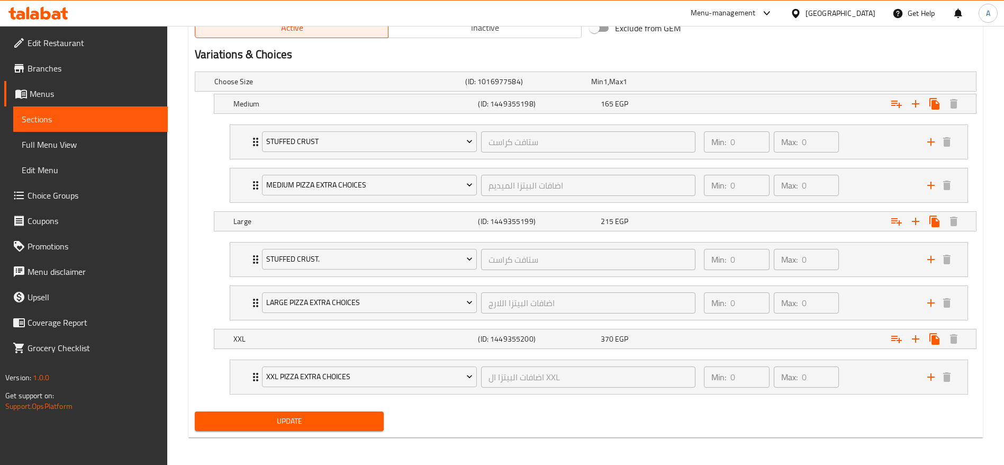
scroll to position [570, 0]
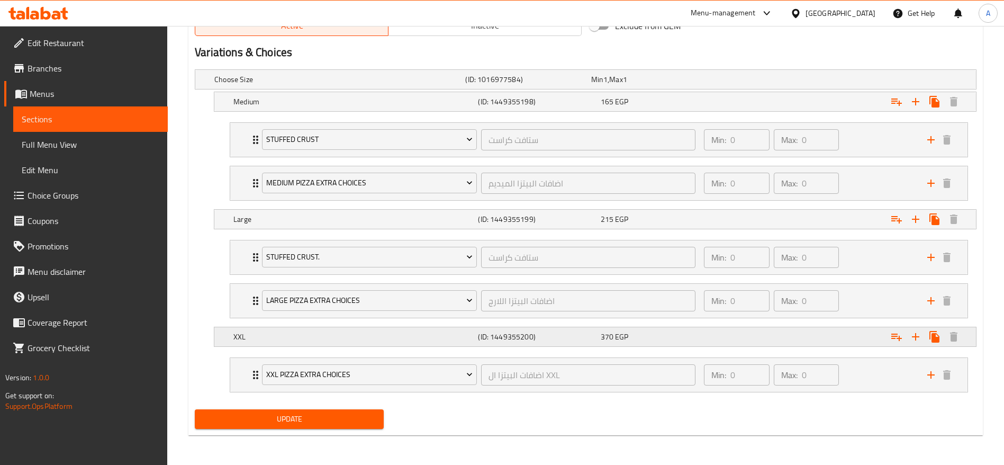
click at [300, 333] on h5 "XXL" at bounding box center [353, 336] width 240 height 11
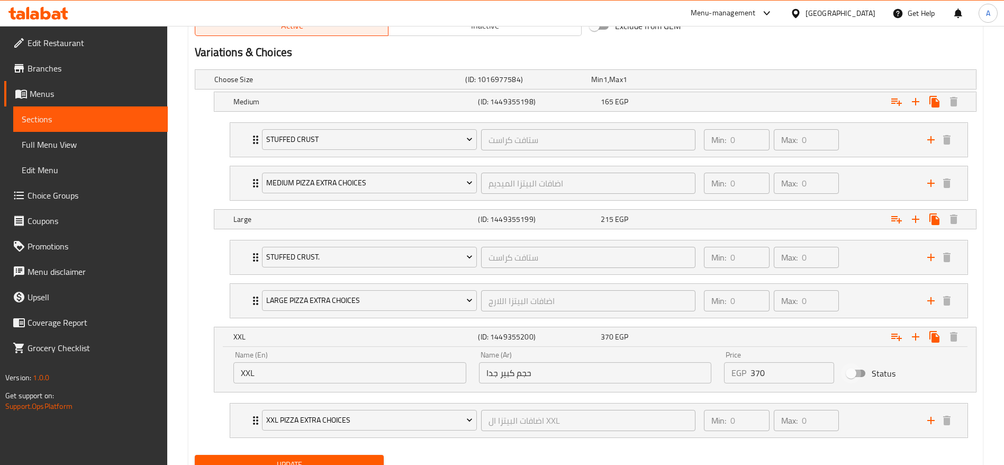
click at [848, 375] on input "Status" at bounding box center [851, 373] width 60 height 20
checkbox input "true"
click at [322, 462] on span "Update" at bounding box center [289, 464] width 172 height 13
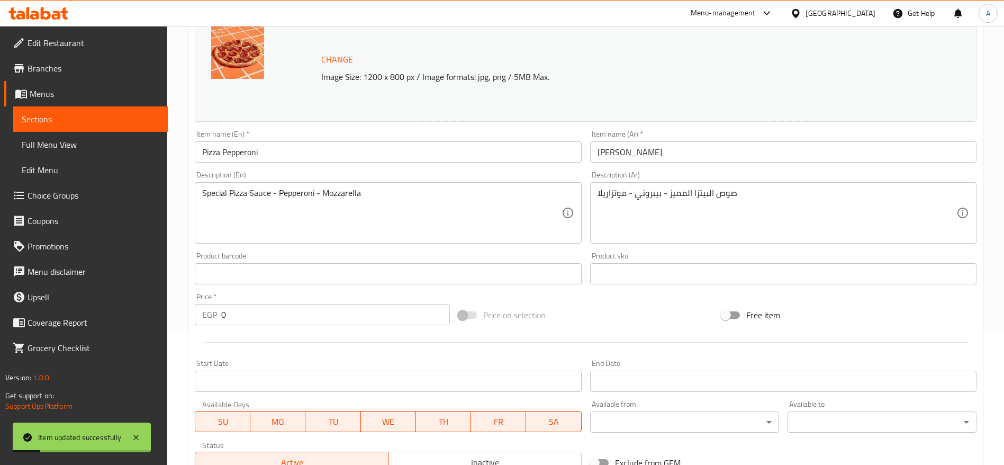
scroll to position [0, 0]
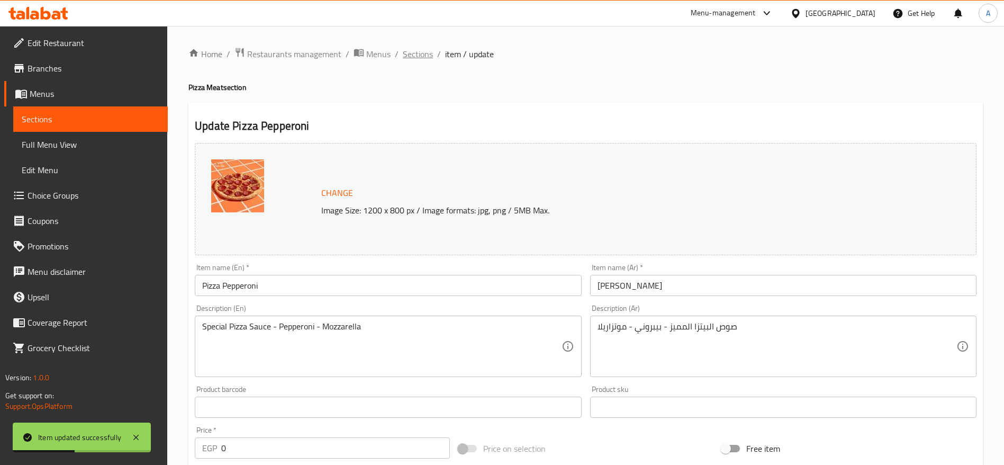
click at [427, 56] on span "Sections" at bounding box center [418, 54] width 30 height 13
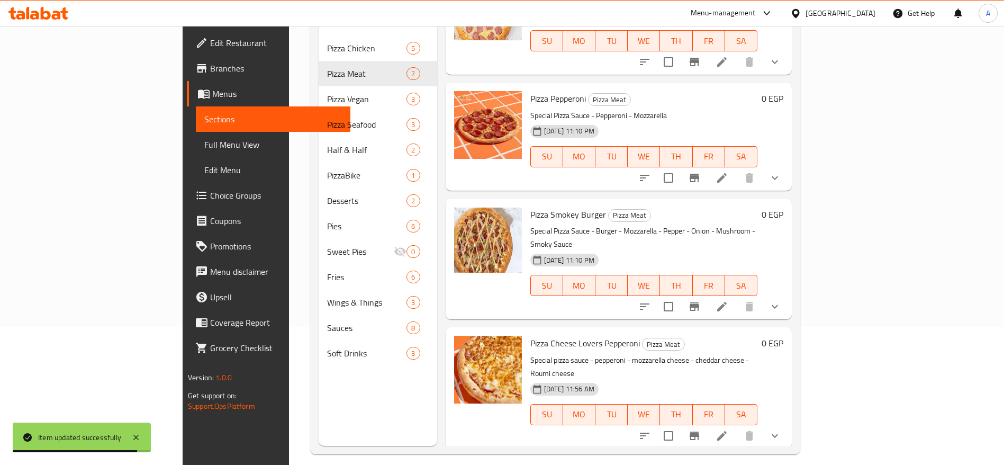
scroll to position [365, 0]
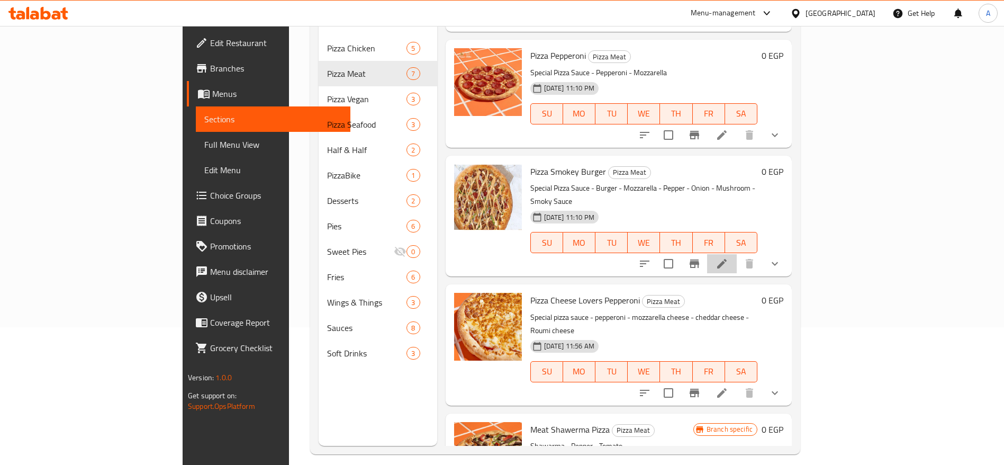
click at [737, 254] on li at bounding box center [722, 263] width 30 height 19
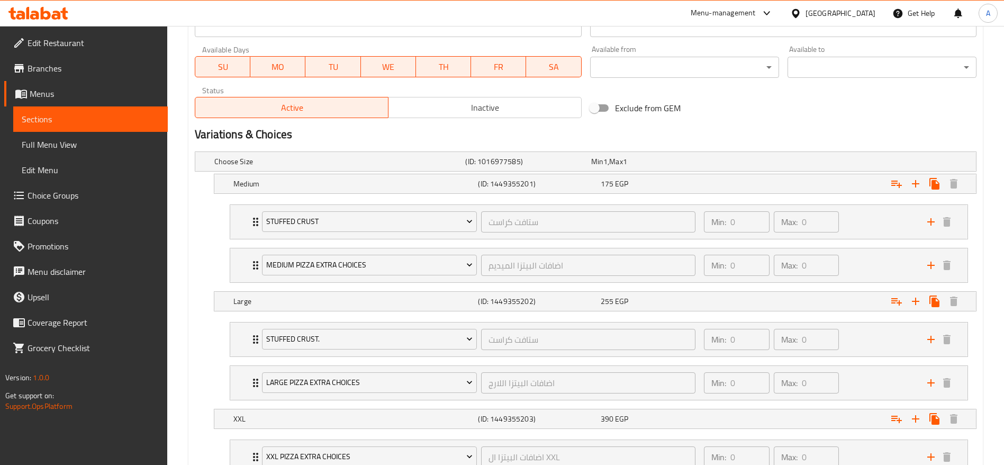
scroll to position [570, 0]
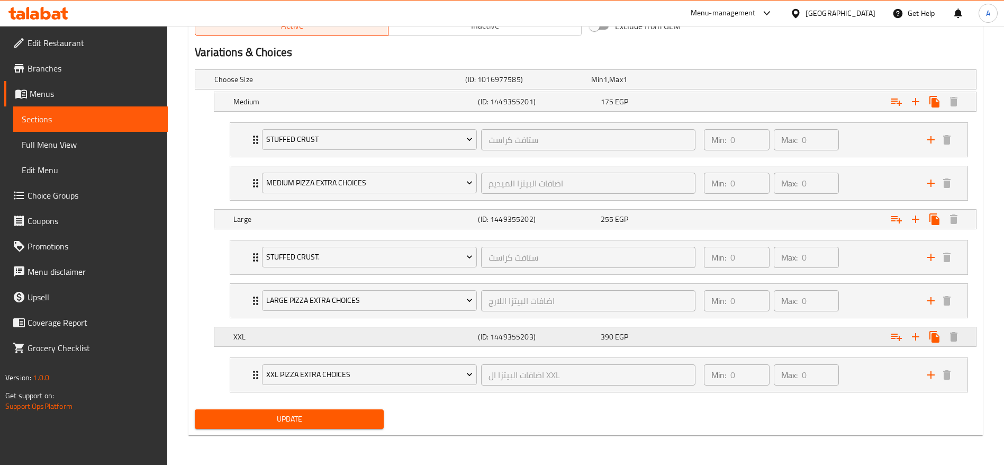
click at [302, 342] on div "XXL" at bounding box center [353, 336] width 245 height 15
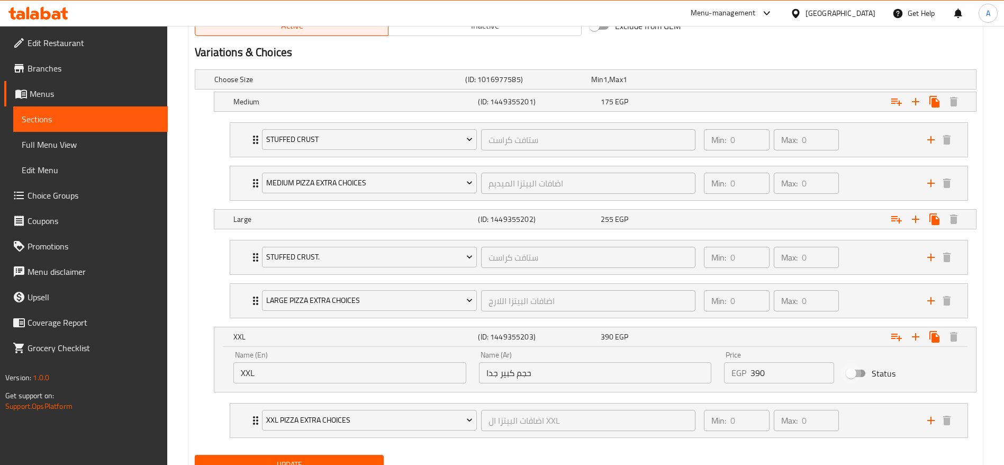
click at [858, 369] on input "Status" at bounding box center [851, 373] width 60 height 20
checkbox input "true"
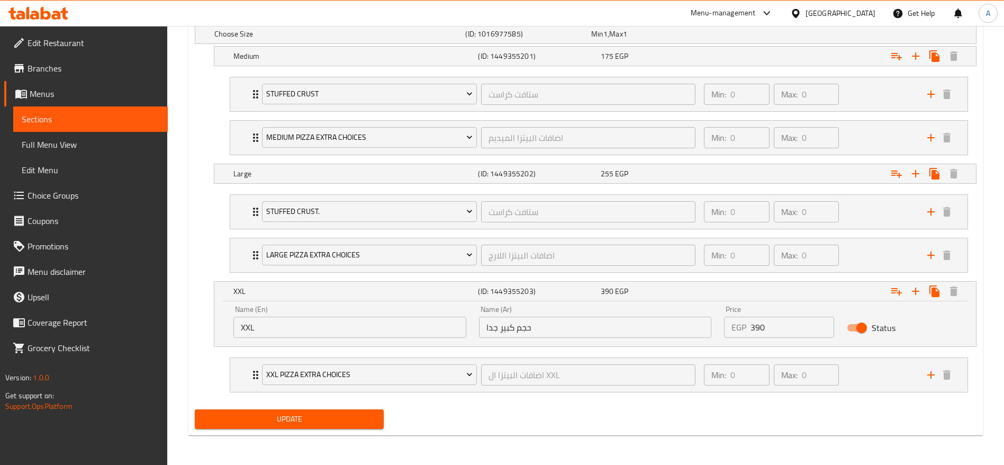
click at [304, 420] on span "Update" at bounding box center [289, 418] width 172 height 13
click at [341, 420] on span "Update" at bounding box center [289, 418] width 172 height 13
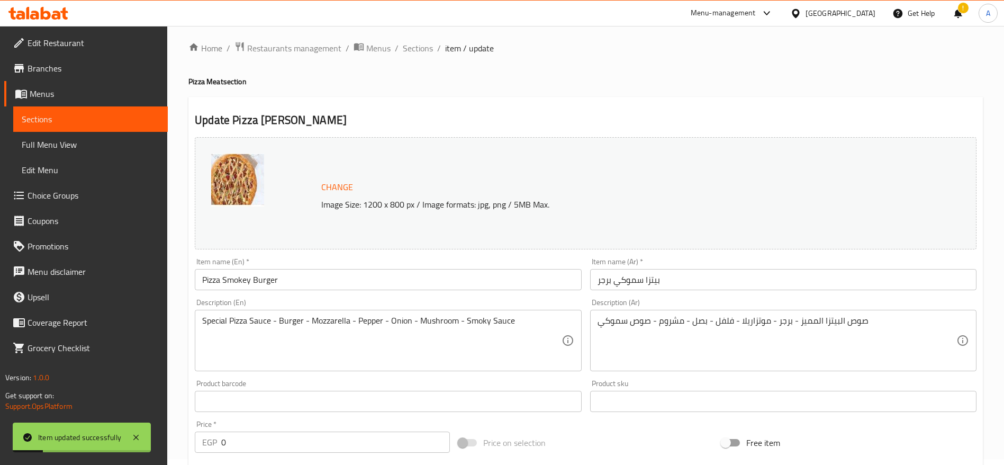
scroll to position [0, 0]
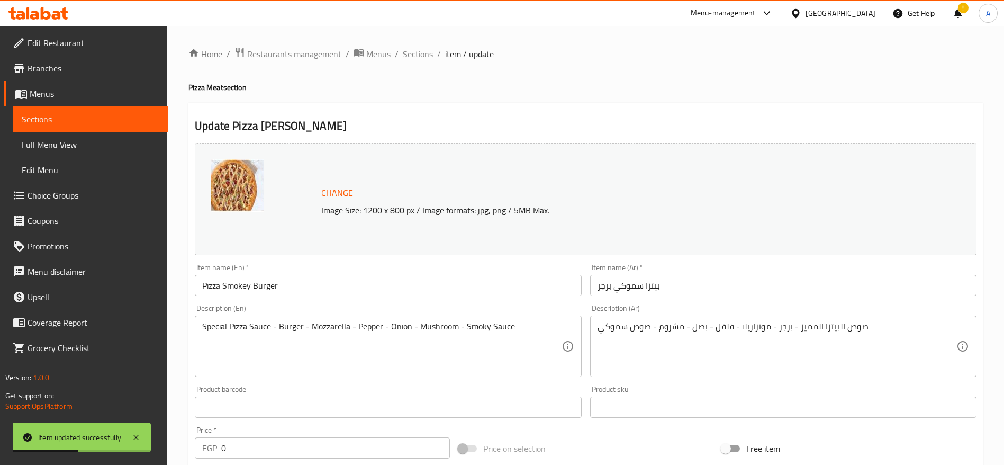
click at [414, 53] on span "Sections" at bounding box center [418, 54] width 30 height 13
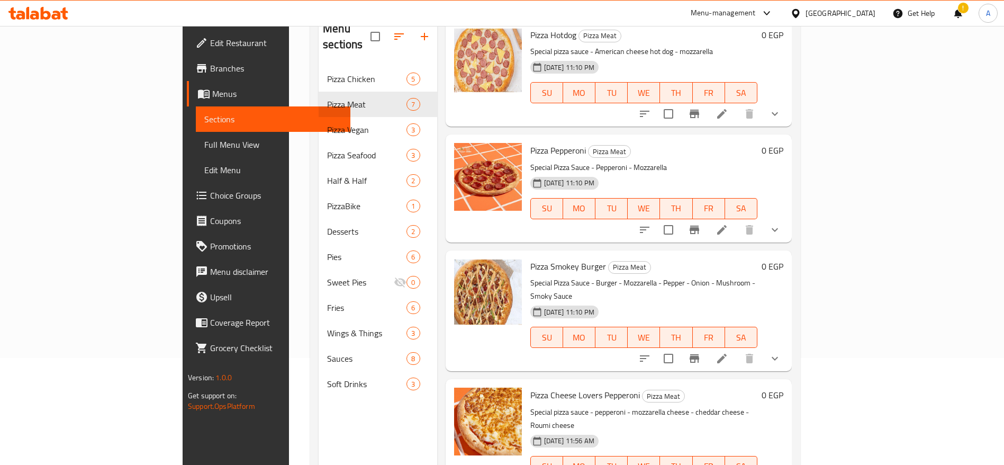
scroll to position [371, 0]
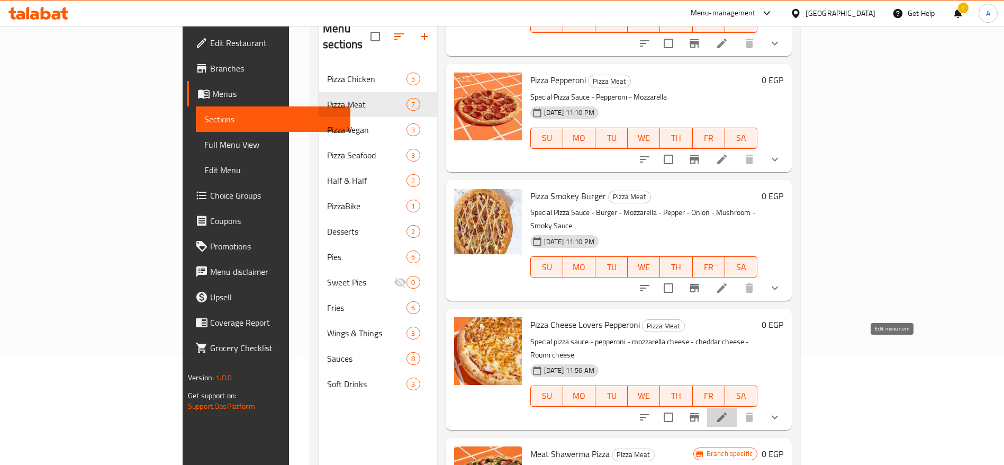
click at [728, 411] on icon at bounding box center [722, 417] width 13 height 13
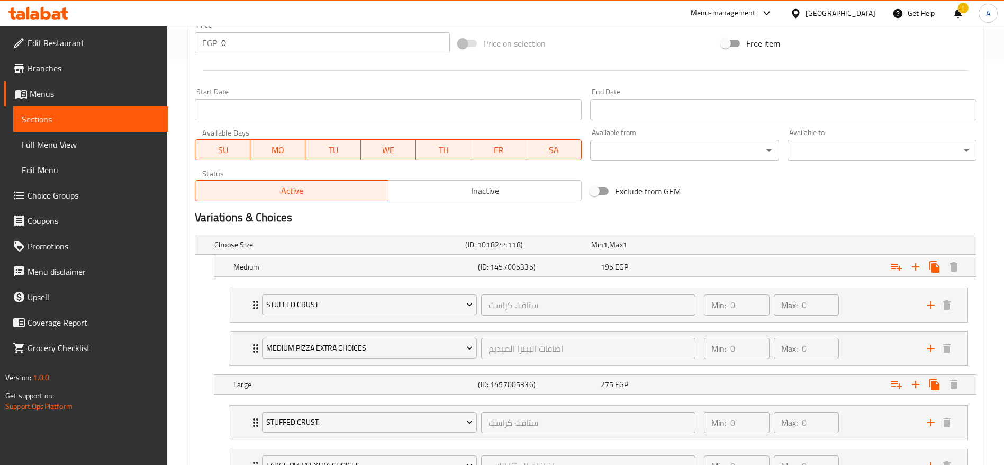
scroll to position [570, 0]
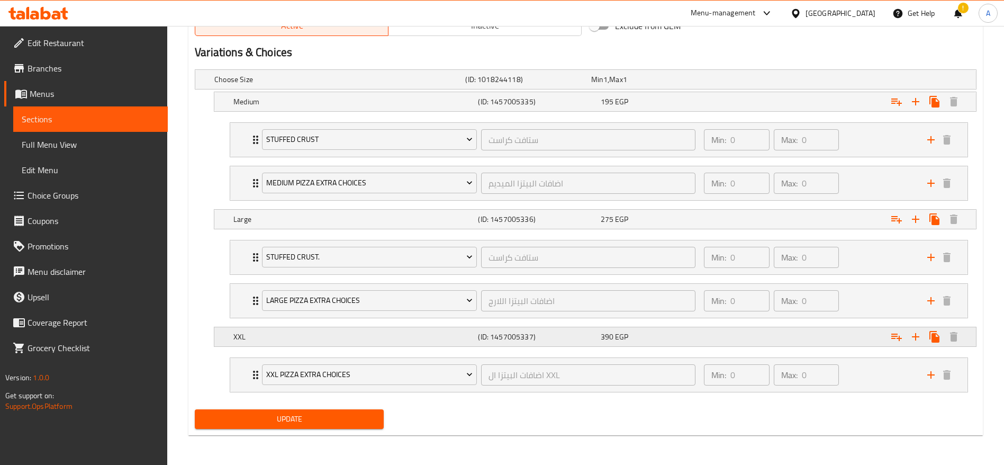
click at [381, 335] on h5 "XXL" at bounding box center [353, 336] width 240 height 11
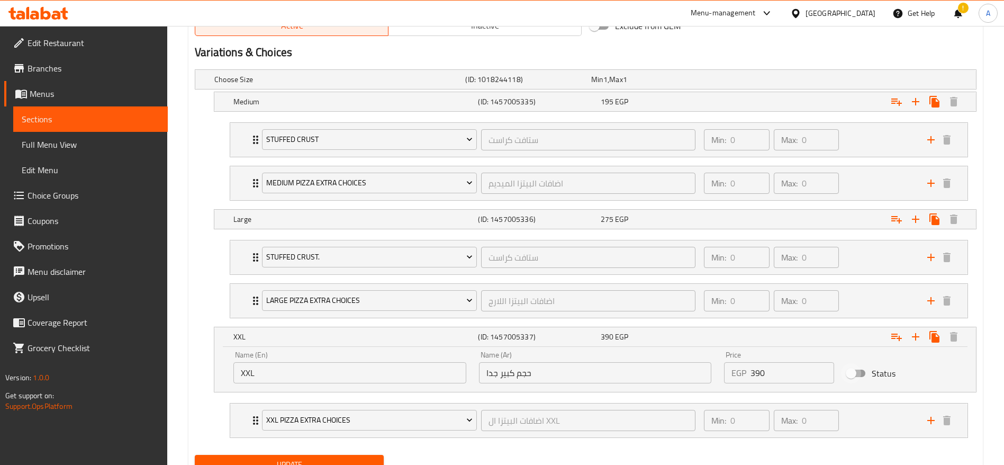
click at [860, 376] on input "Status" at bounding box center [851, 373] width 60 height 20
checkbox input "true"
click at [307, 456] on button "Update" at bounding box center [289, 465] width 189 height 20
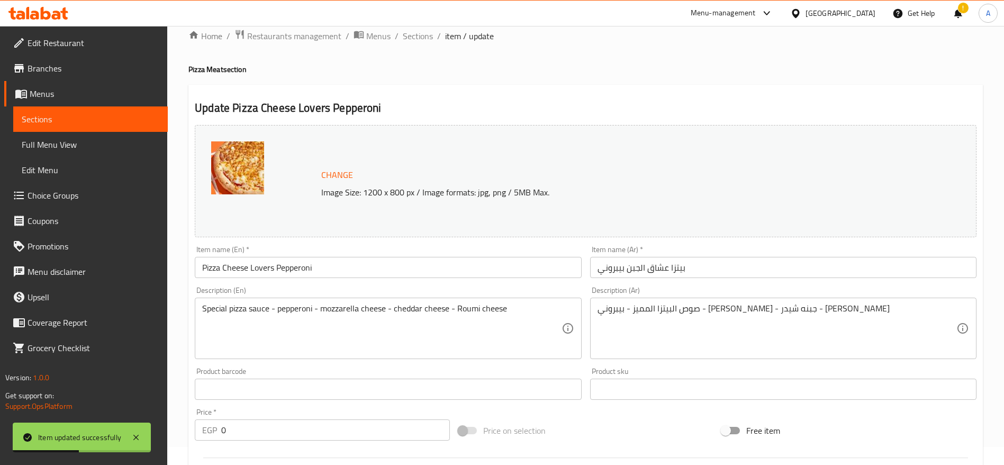
scroll to position [0, 0]
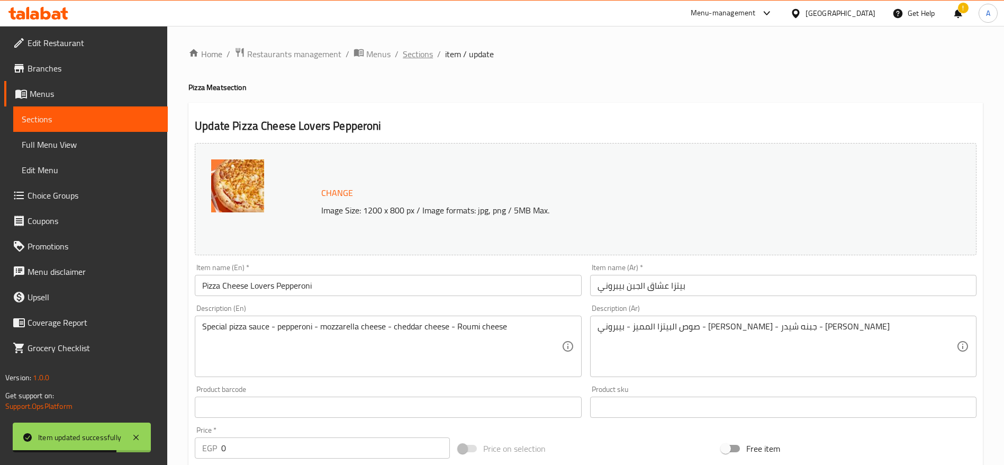
click at [430, 55] on span "Sections" at bounding box center [418, 54] width 30 height 13
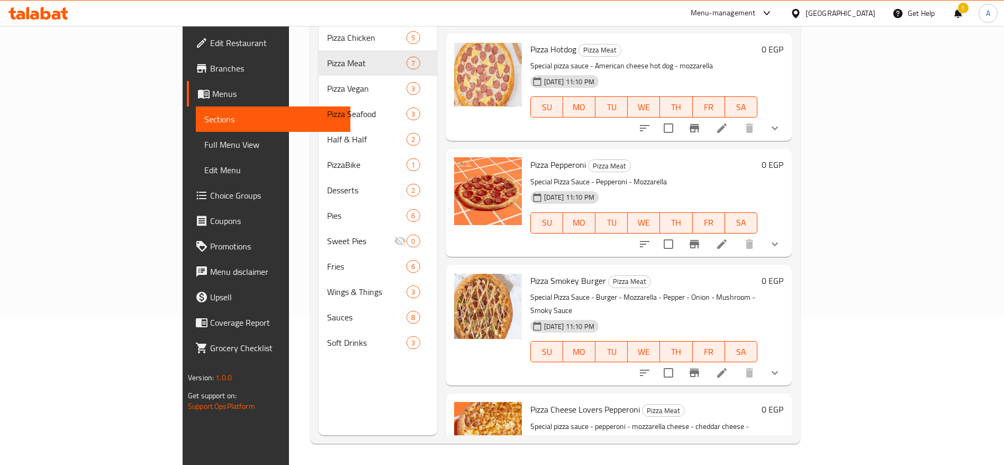
scroll to position [371, 0]
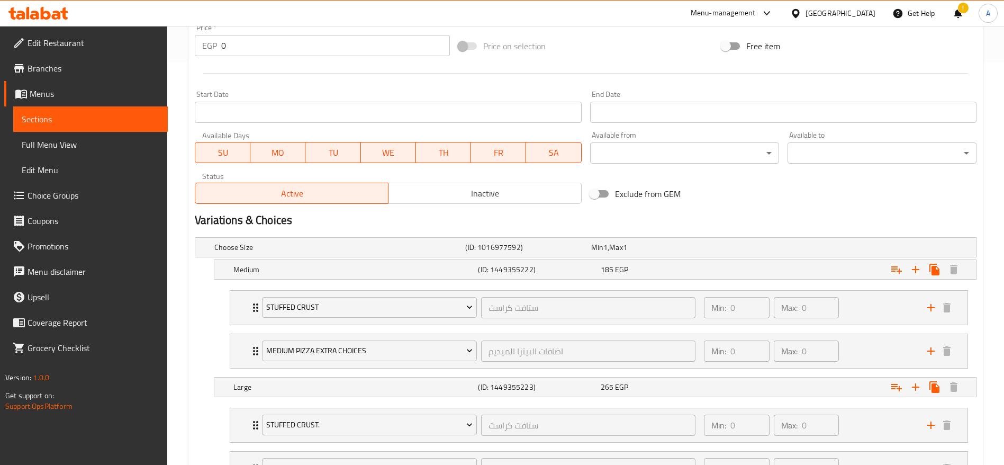
scroll to position [570, 0]
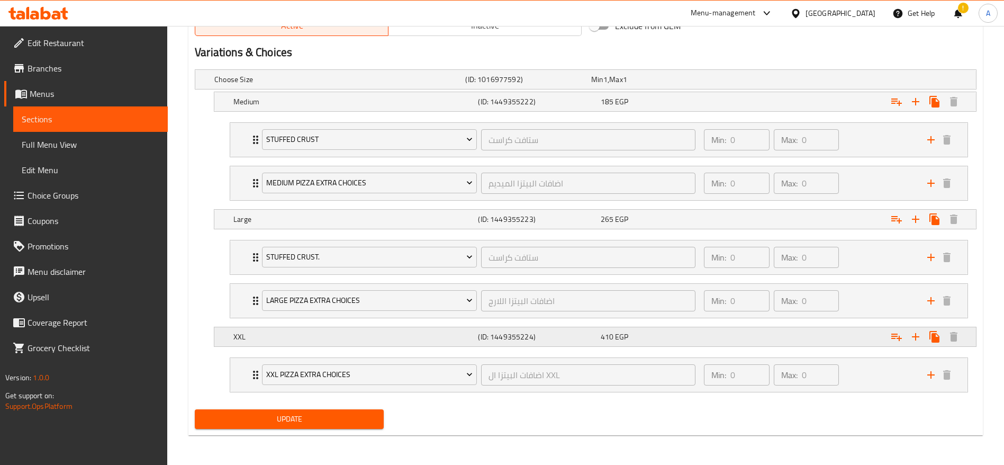
click at [386, 339] on h5 "XXL" at bounding box center [353, 336] width 240 height 11
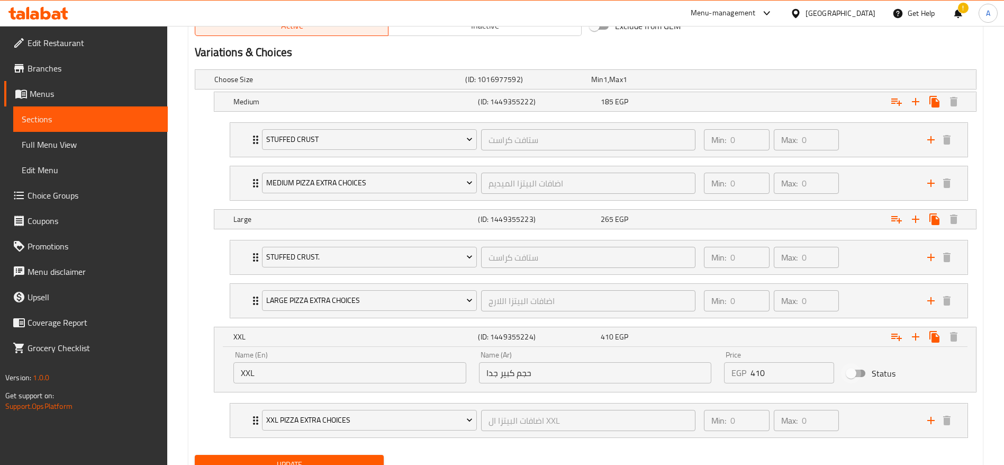
click at [863, 372] on input "Status" at bounding box center [851, 373] width 60 height 20
checkbox input "true"
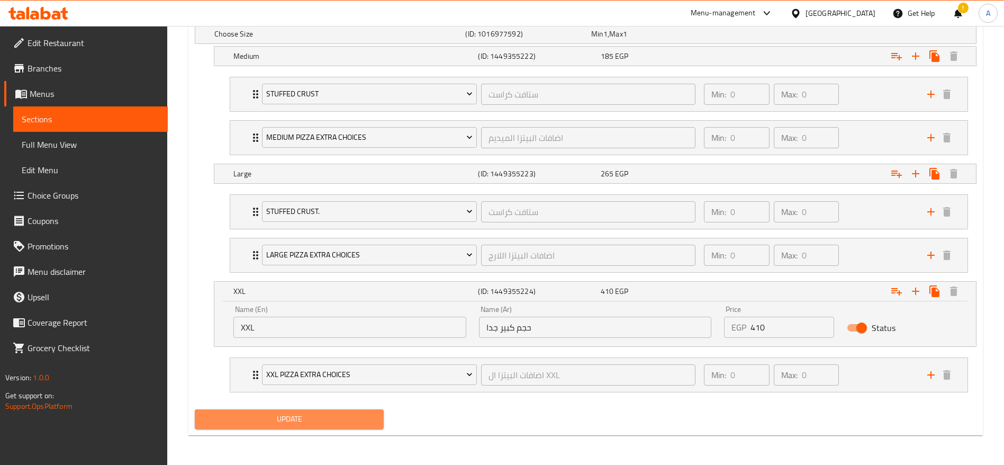
click at [319, 423] on span "Update" at bounding box center [289, 418] width 172 height 13
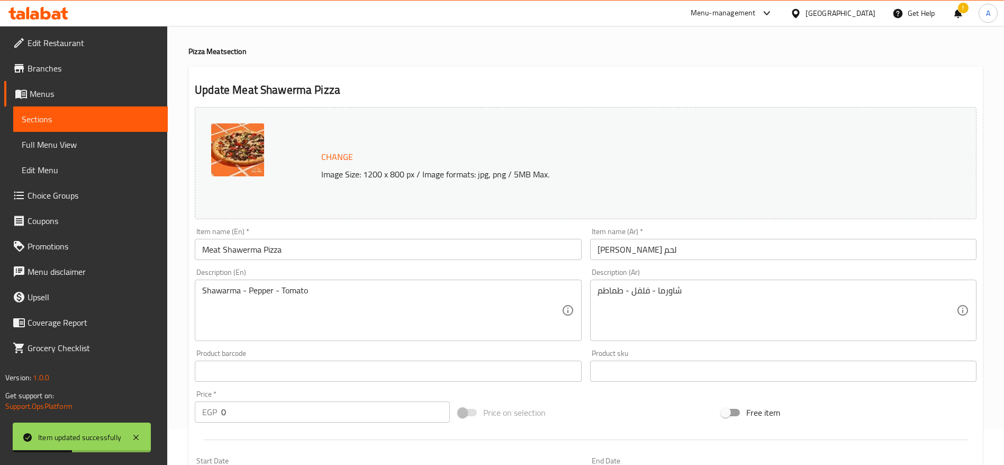
scroll to position [0, 0]
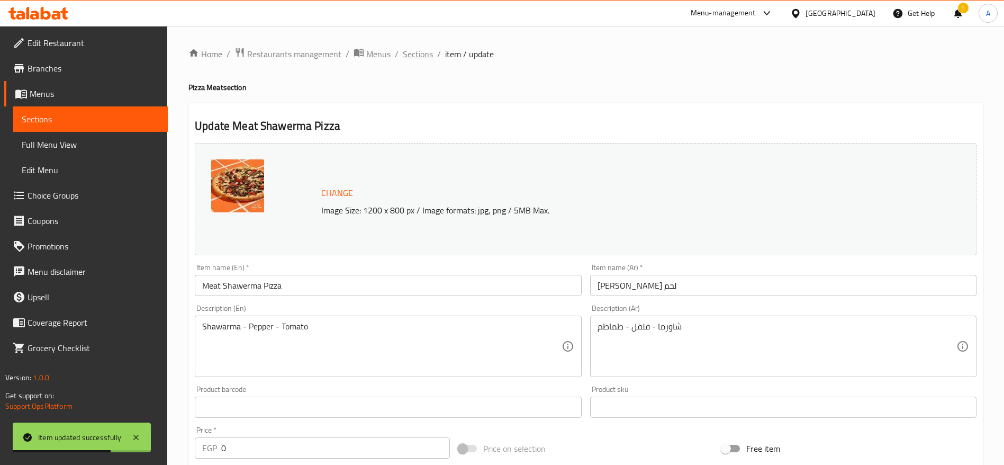
click at [426, 58] on span "Sections" at bounding box center [418, 54] width 30 height 13
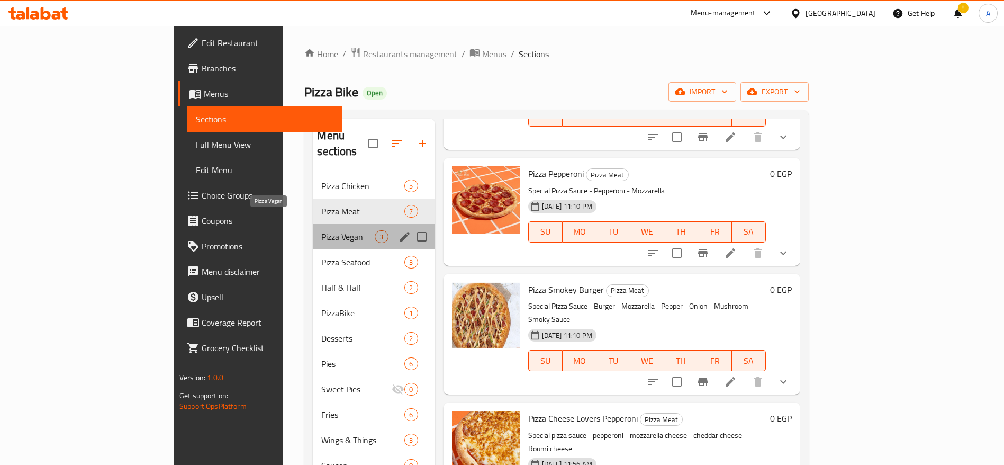
click at [321, 230] on span "Pizza Vegan" at bounding box center [347, 236] width 53 height 13
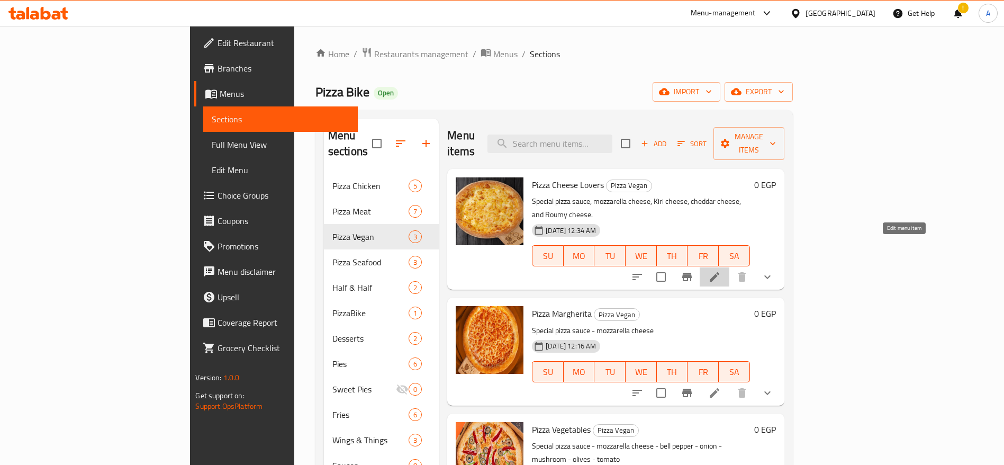
click at [721, 270] on icon at bounding box center [714, 276] width 13 height 13
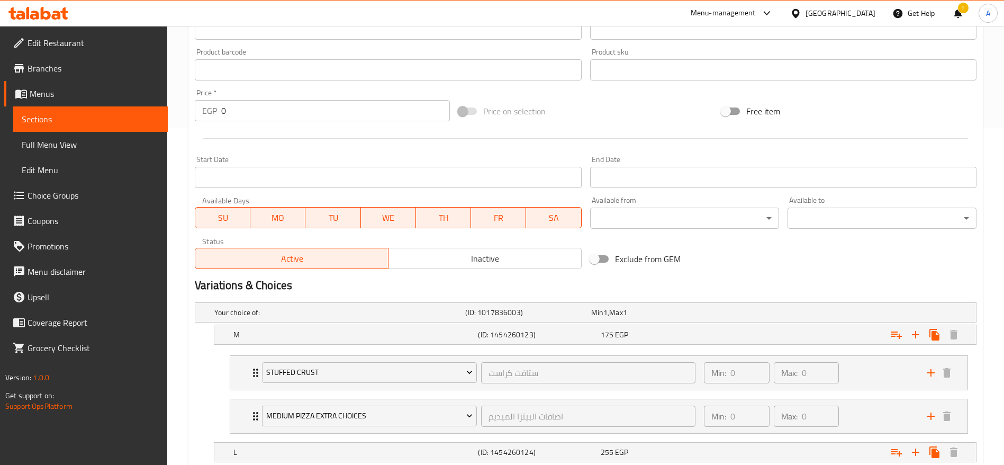
scroll to position [570, 0]
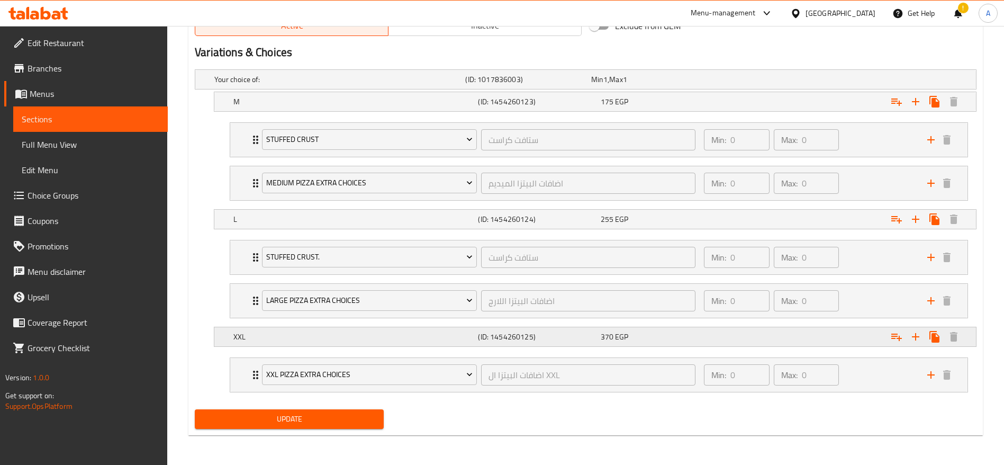
click at [306, 334] on h5 "XXL" at bounding box center [353, 336] width 240 height 11
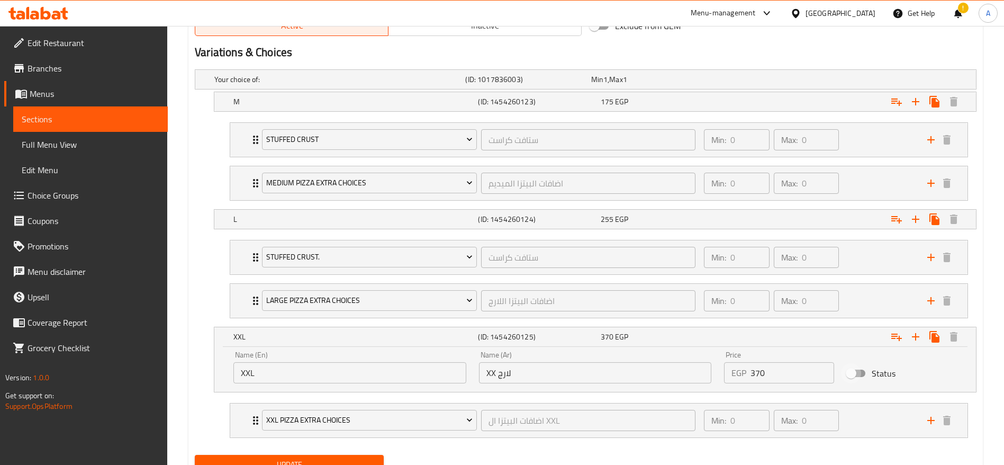
click at [866, 372] on input "Status" at bounding box center [851, 373] width 60 height 20
checkbox input "true"
click at [309, 459] on span "Update" at bounding box center [289, 464] width 172 height 13
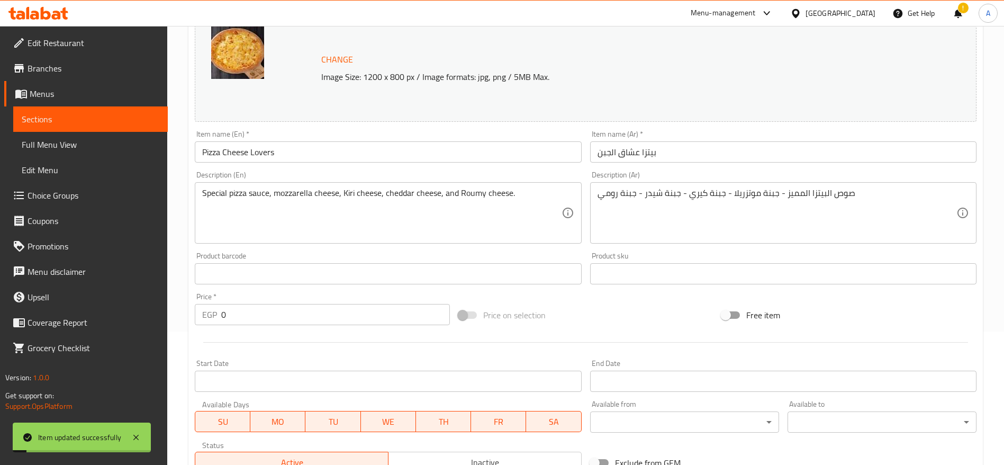
scroll to position [0, 0]
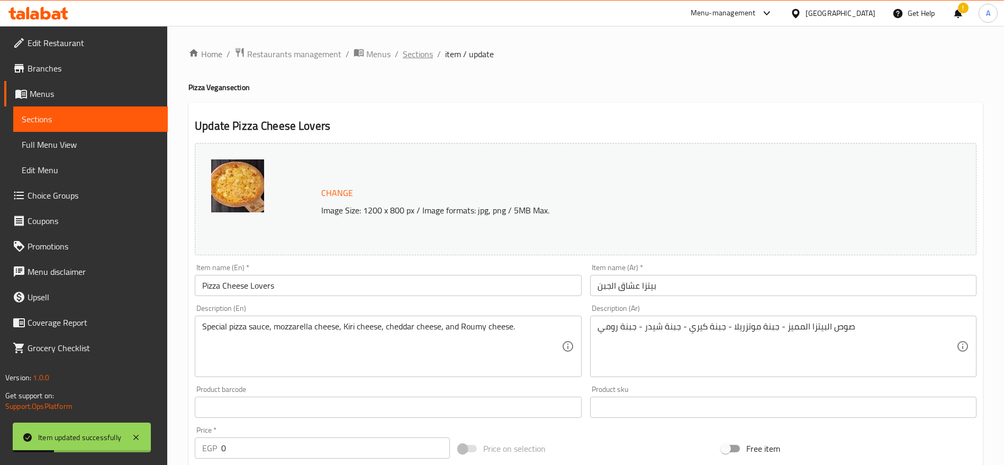
click at [426, 57] on span "Sections" at bounding box center [418, 54] width 30 height 13
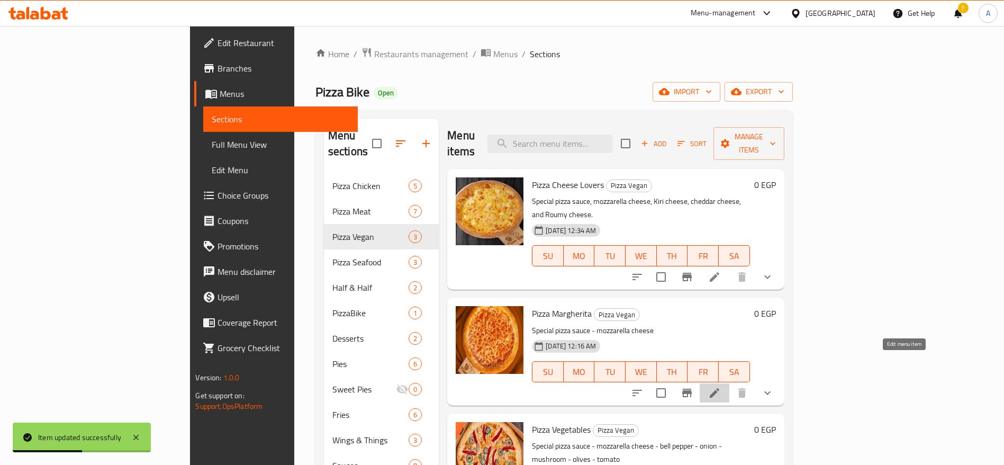
click at [721, 386] on icon at bounding box center [714, 392] width 13 height 13
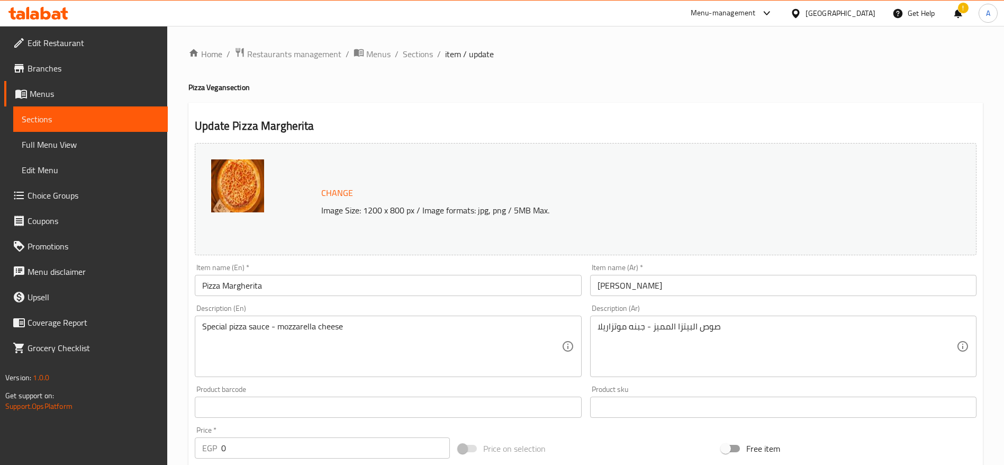
scroll to position [570, 0]
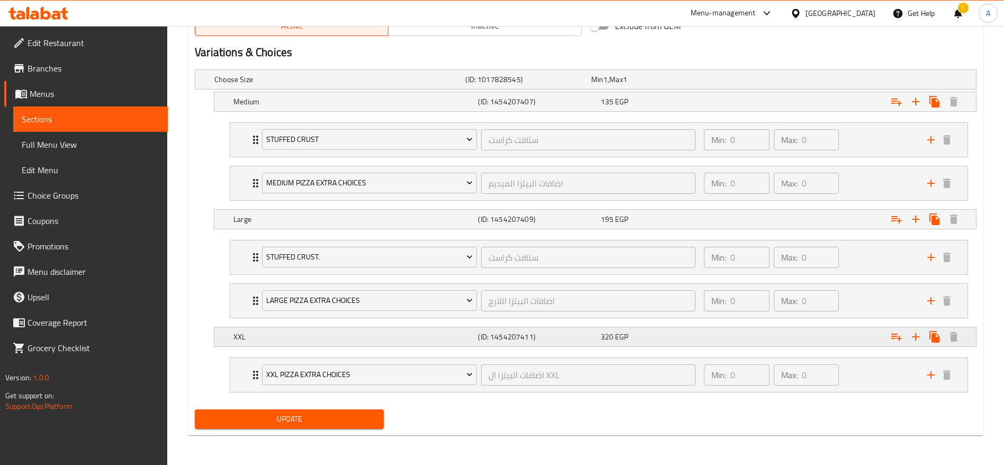
click at [273, 336] on h5 "XXL" at bounding box center [353, 336] width 240 height 11
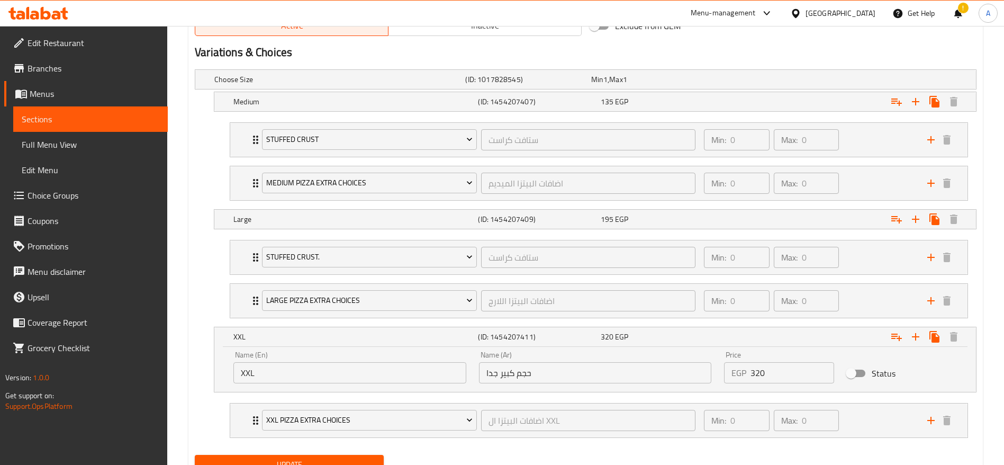
click at [857, 373] on input "Status" at bounding box center [851, 373] width 60 height 20
checkbox input "true"
click at [273, 459] on span "Update" at bounding box center [289, 464] width 172 height 13
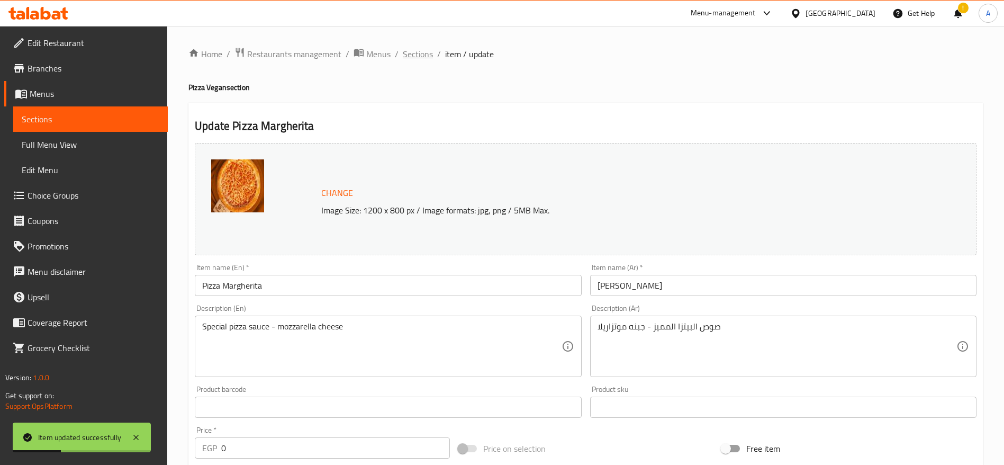
click at [421, 52] on span "Sections" at bounding box center [418, 54] width 30 height 13
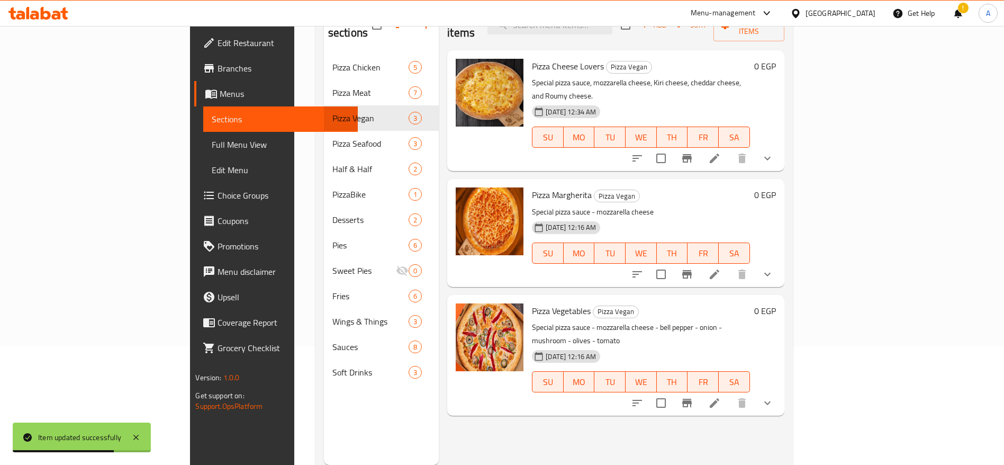
scroll to position [125, 0]
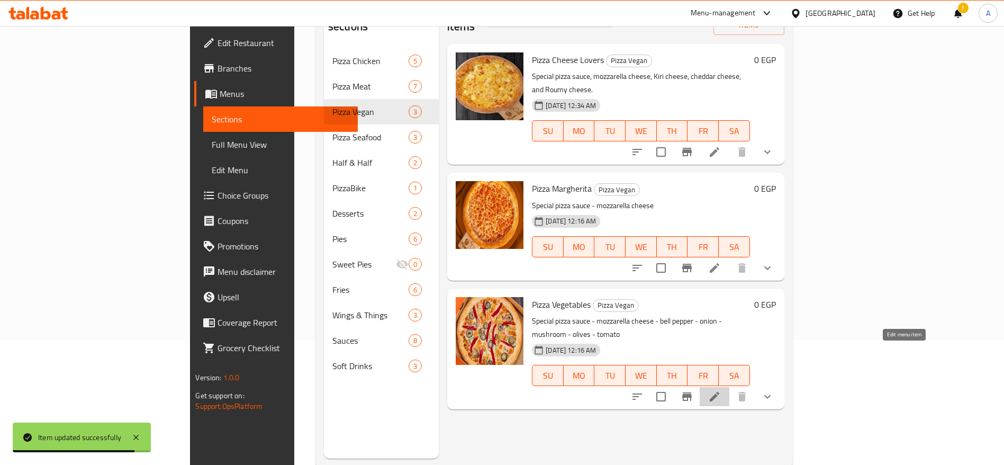
click at [719, 392] on icon at bounding box center [715, 397] width 10 height 10
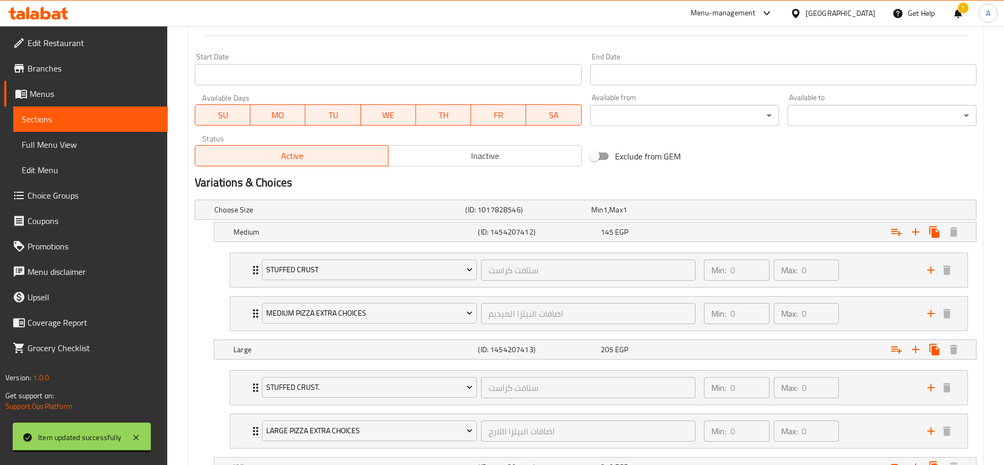
scroll to position [570, 0]
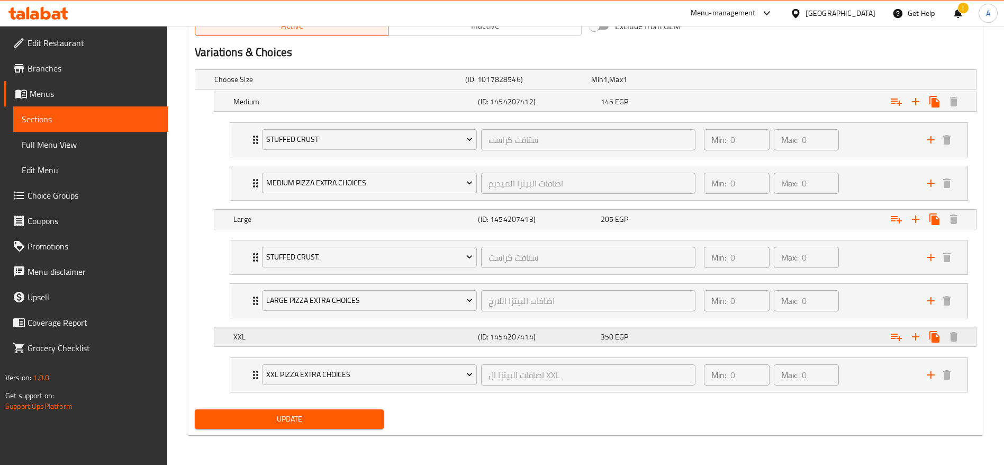
click at [252, 338] on h5 "XXL" at bounding box center [353, 336] width 240 height 11
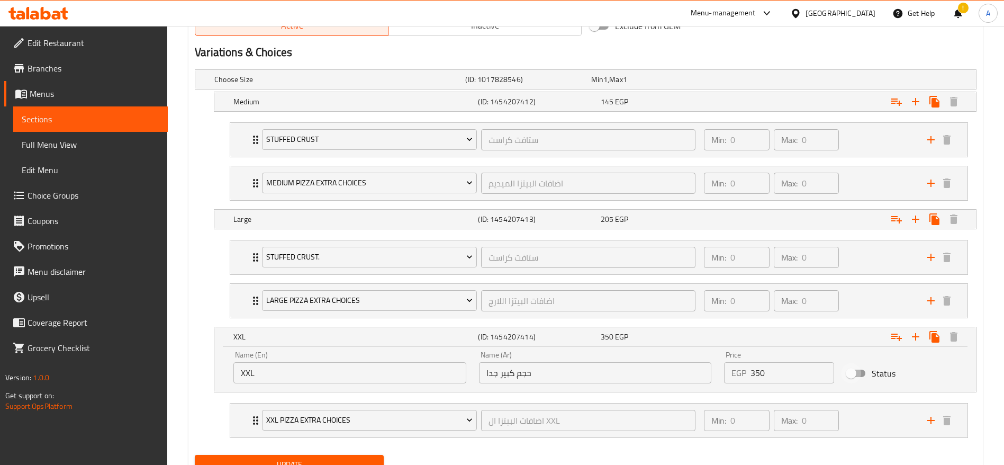
click at [856, 377] on input "Status" at bounding box center [851, 373] width 60 height 20
checkbox input "true"
click at [306, 462] on span "Update" at bounding box center [289, 464] width 172 height 13
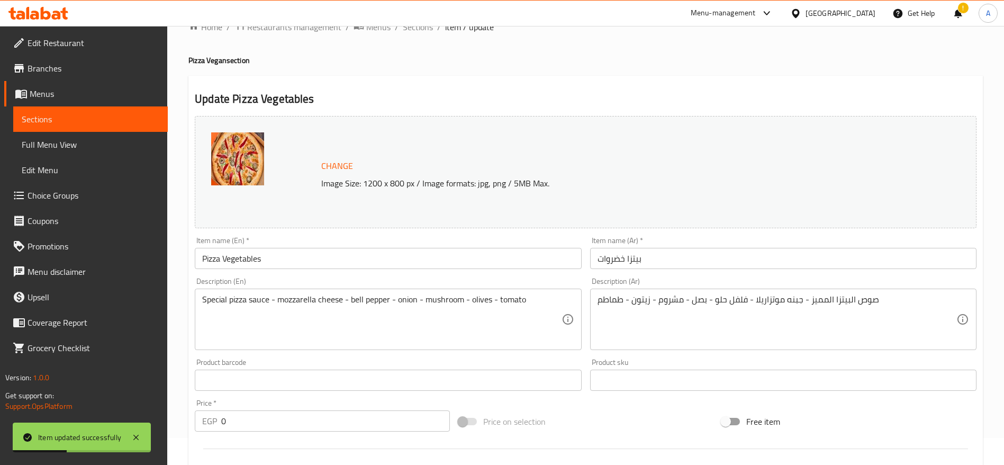
scroll to position [0, 0]
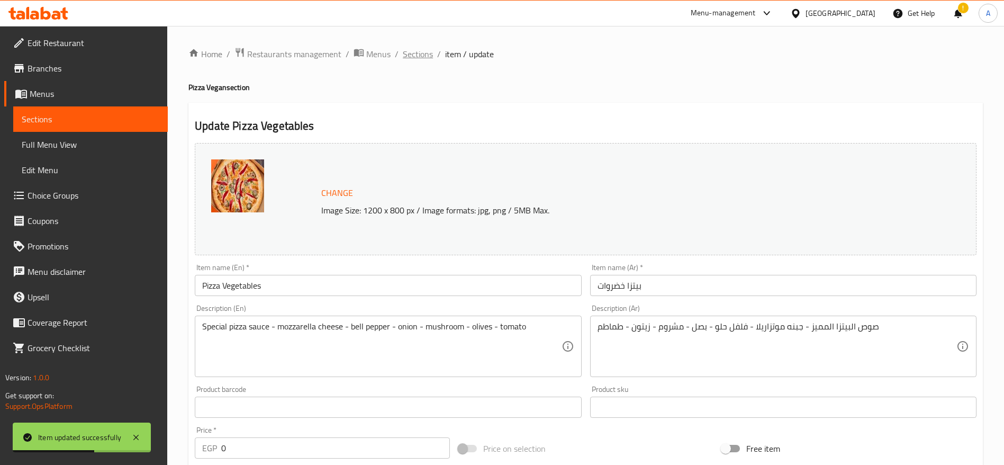
click at [422, 56] on span "Sections" at bounding box center [418, 54] width 30 height 13
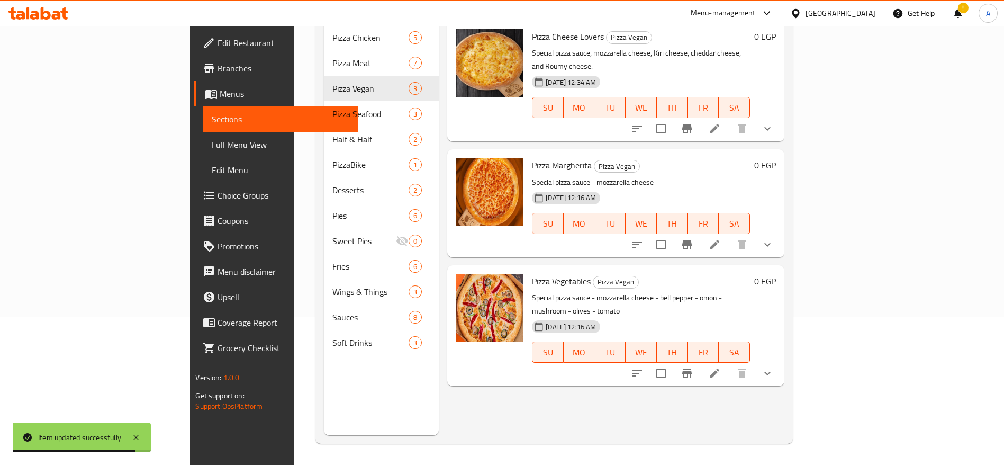
scroll to position [125, 0]
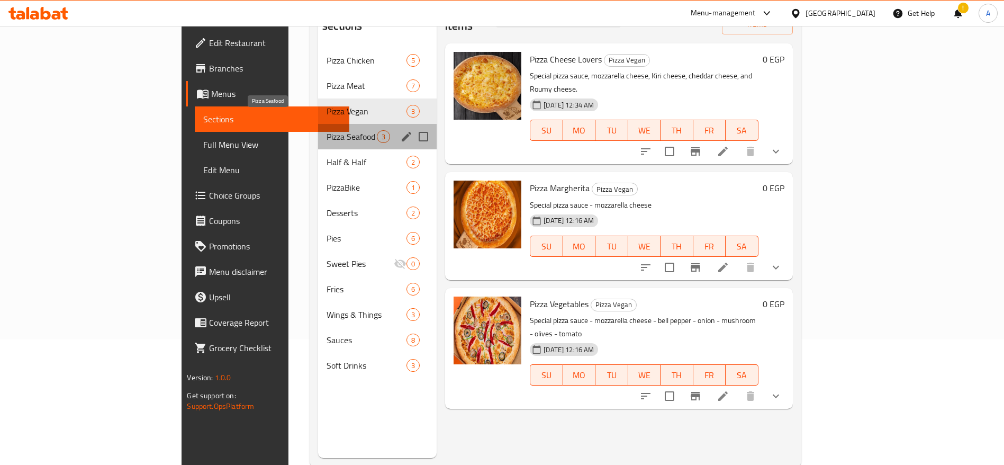
click at [327, 130] on span "Pizza Seafood" at bounding box center [352, 136] width 50 height 13
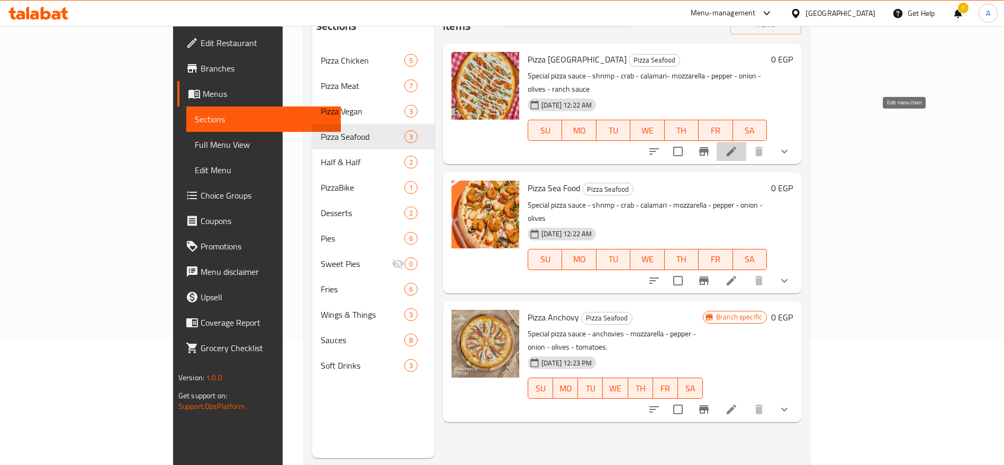
click at [738, 145] on icon at bounding box center [731, 151] width 13 height 13
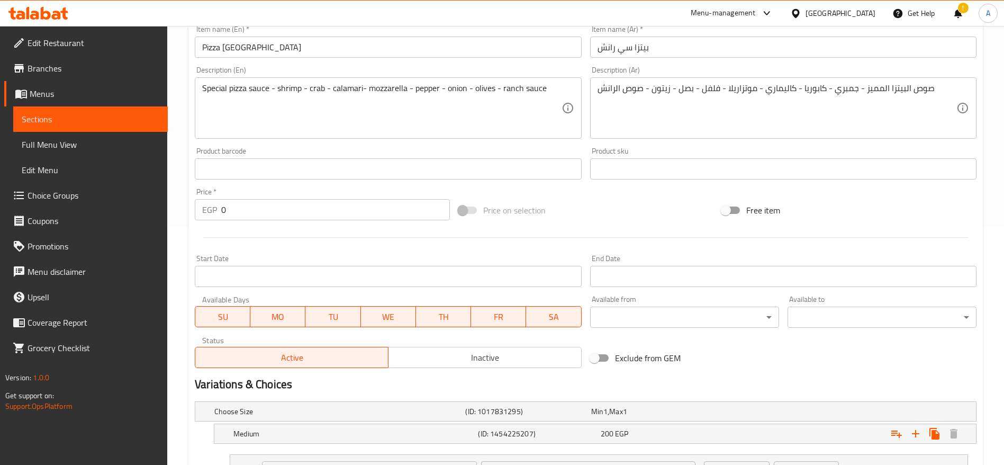
scroll to position [570, 0]
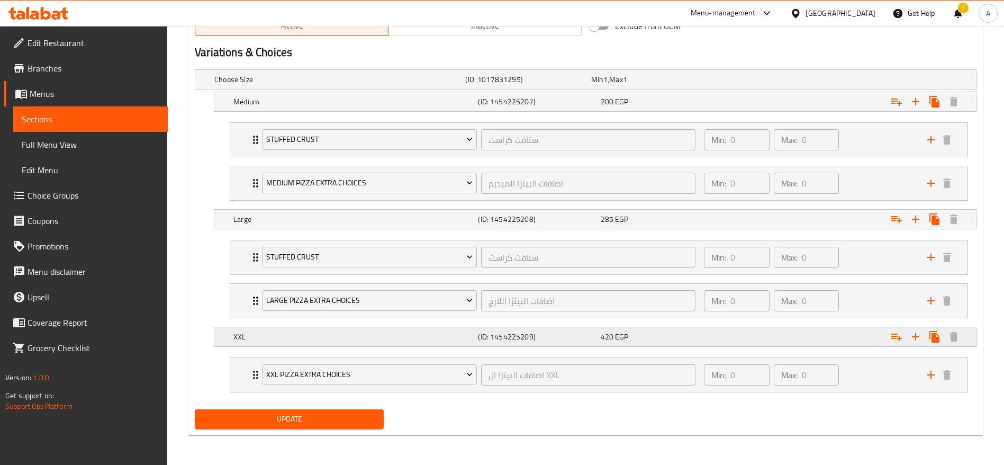
click at [235, 333] on h5 "XXL" at bounding box center [353, 336] width 240 height 11
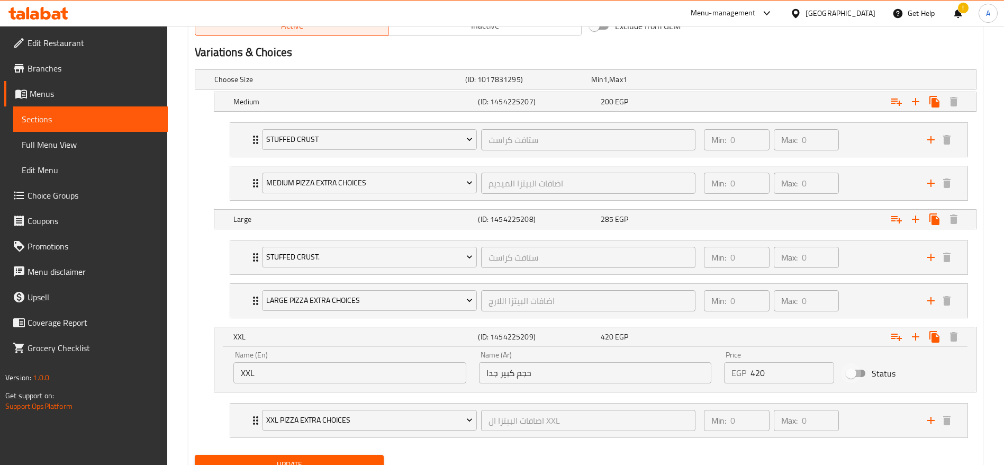
click at [856, 372] on input "Status" at bounding box center [851, 373] width 60 height 20
checkbox input "true"
click at [307, 460] on span "Update" at bounding box center [289, 464] width 172 height 13
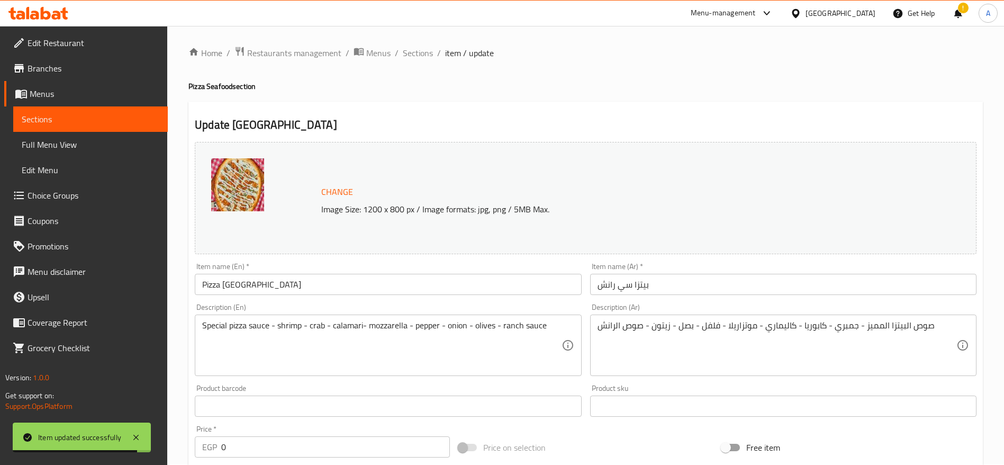
scroll to position [0, 0]
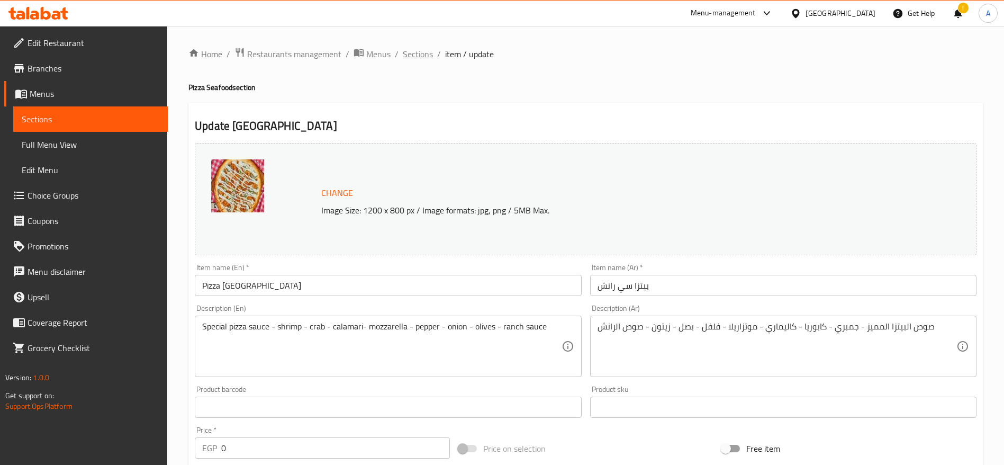
click at [418, 51] on span "Sections" at bounding box center [418, 54] width 30 height 13
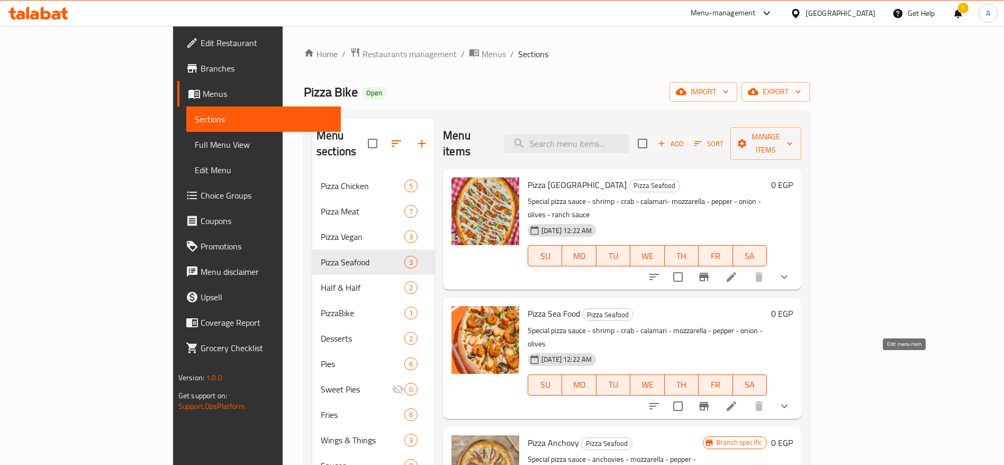
click at [738, 400] on icon at bounding box center [731, 406] width 13 height 13
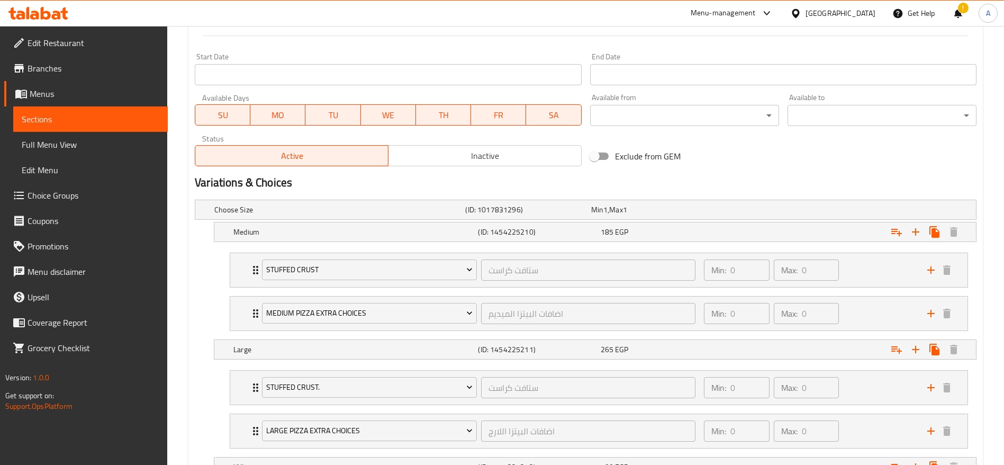
scroll to position [570, 0]
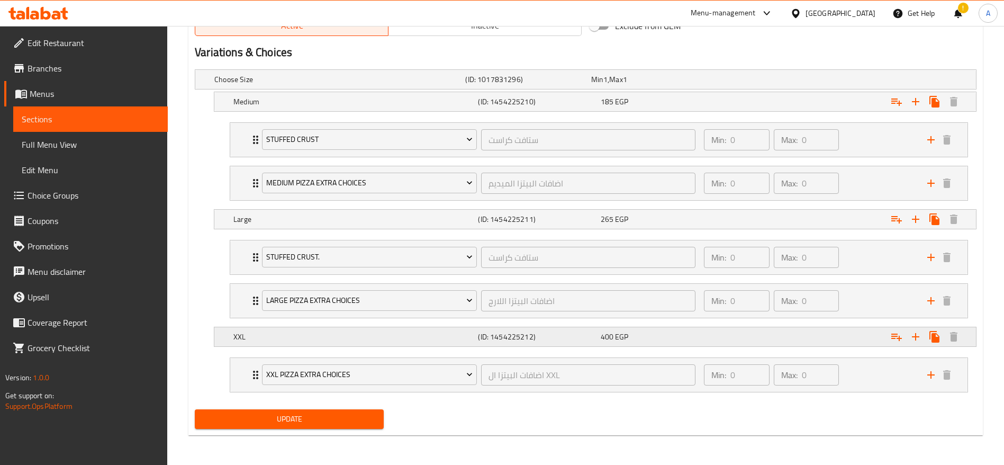
click at [264, 340] on h5 "XXL" at bounding box center [353, 336] width 240 height 11
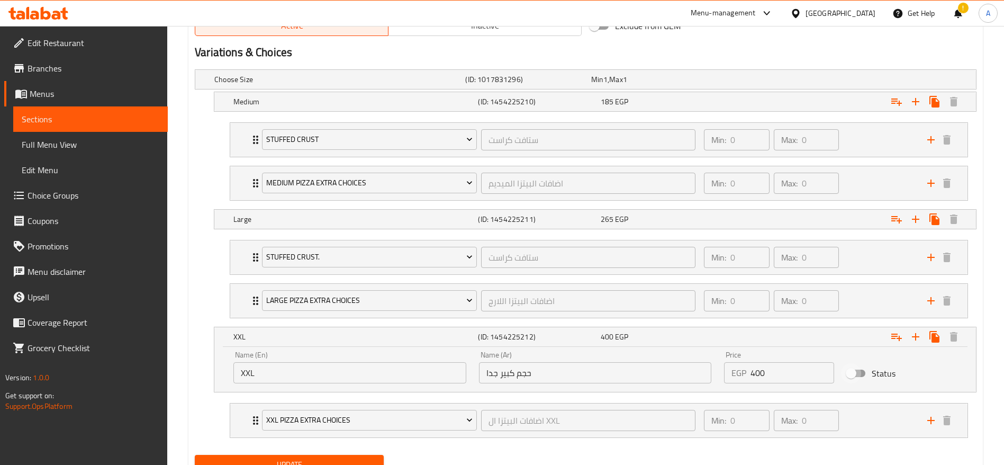
click at [857, 368] on input "Status" at bounding box center [851, 373] width 60 height 20
checkbox input "true"
click at [301, 459] on span "Update" at bounding box center [289, 464] width 172 height 13
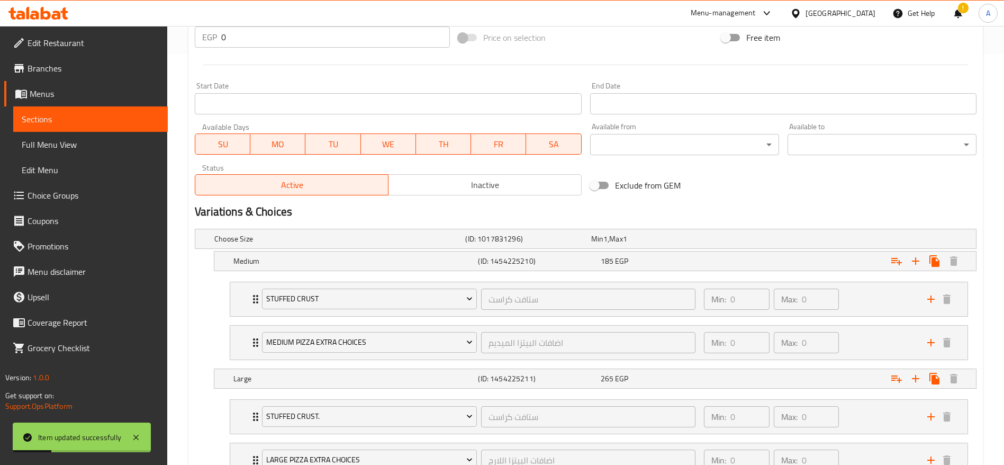
scroll to position [0, 0]
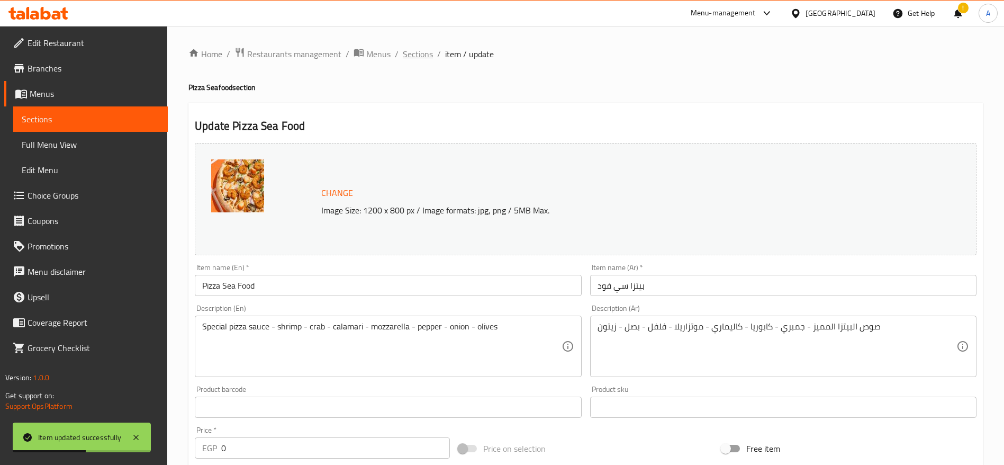
click at [422, 60] on span "Sections" at bounding box center [418, 54] width 30 height 13
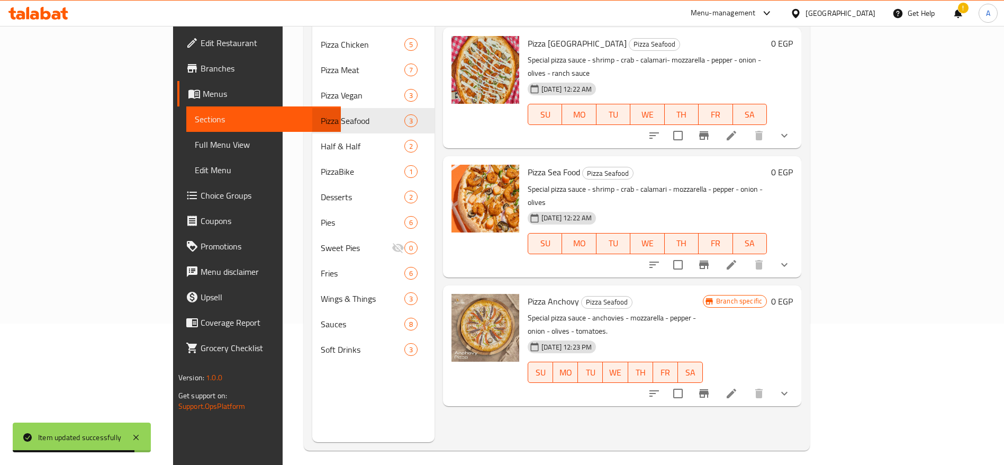
scroll to position [143, 0]
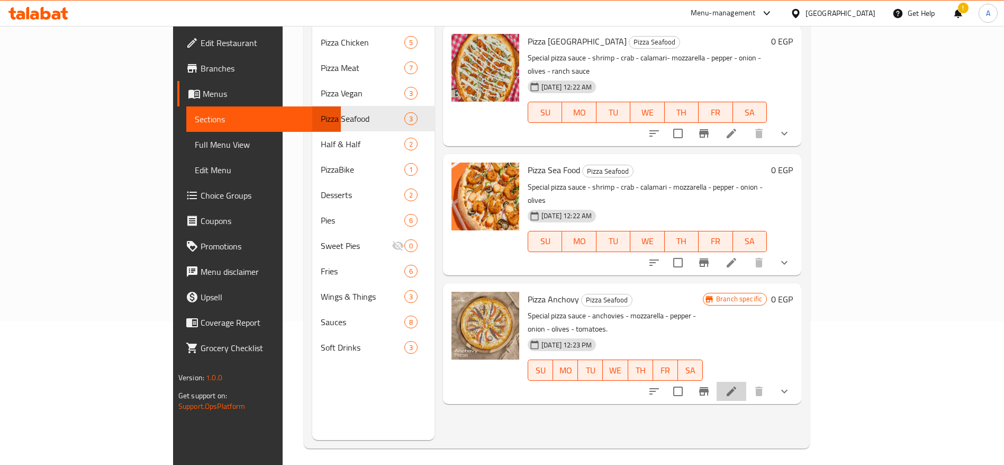
click at [746, 382] on li at bounding box center [732, 391] width 30 height 19
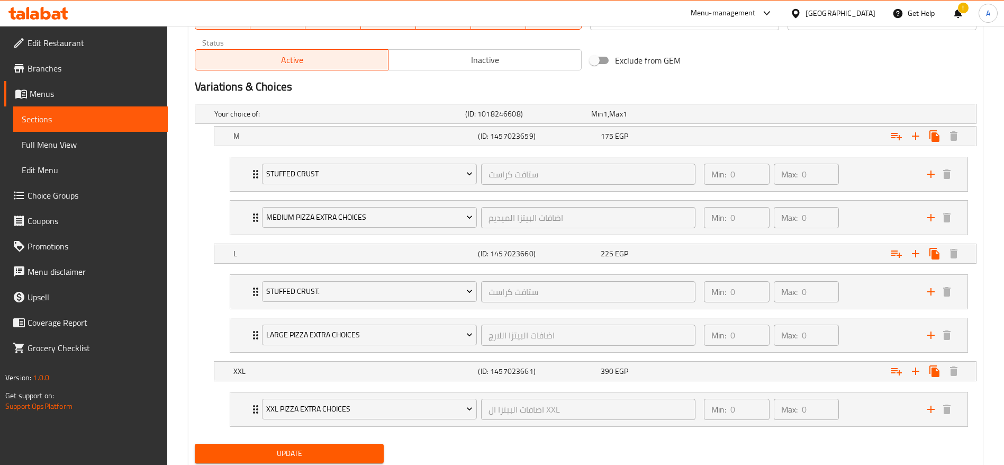
scroll to position [570, 0]
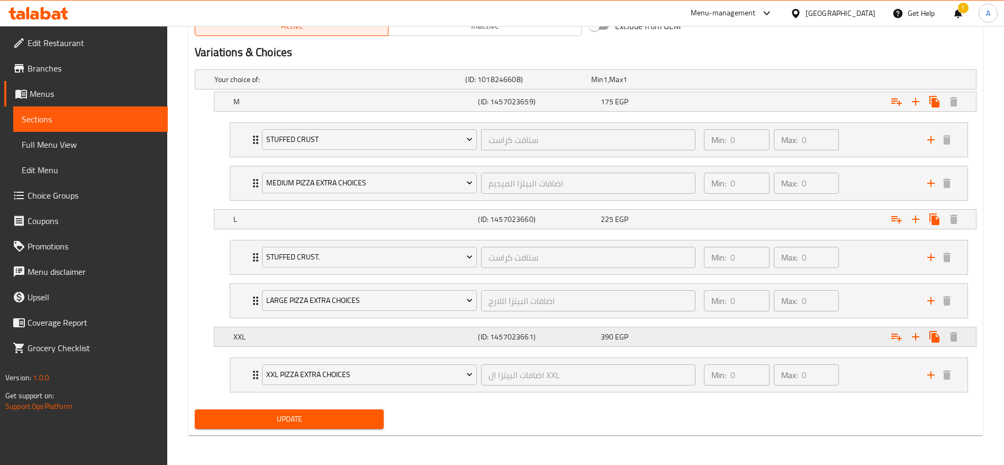
click at [301, 335] on h5 "XXL" at bounding box center [353, 336] width 240 height 11
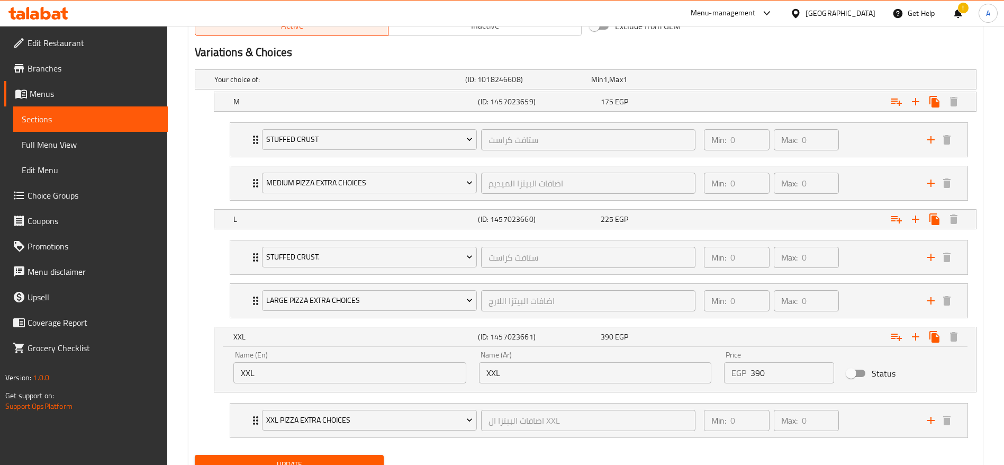
click at [855, 370] on input "Status" at bounding box center [851, 373] width 60 height 20
checkbox input "true"
click at [301, 458] on span "Update" at bounding box center [289, 464] width 172 height 13
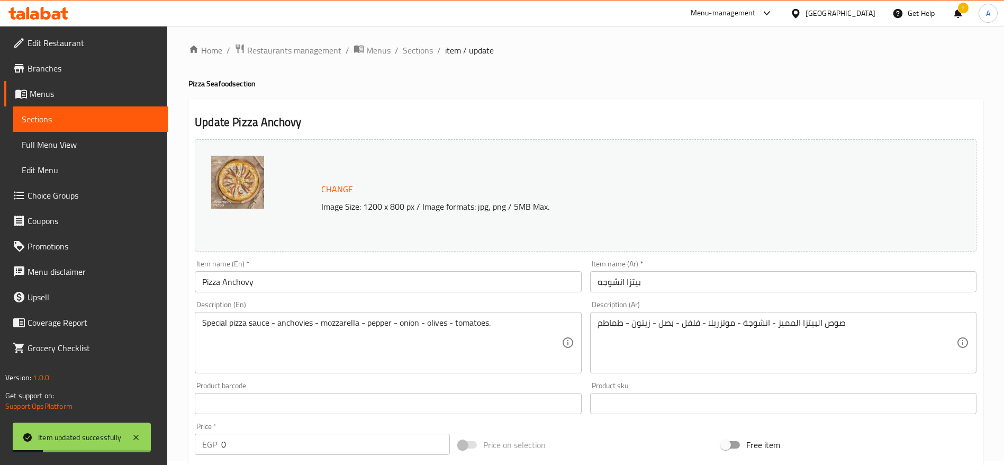
scroll to position [0, 0]
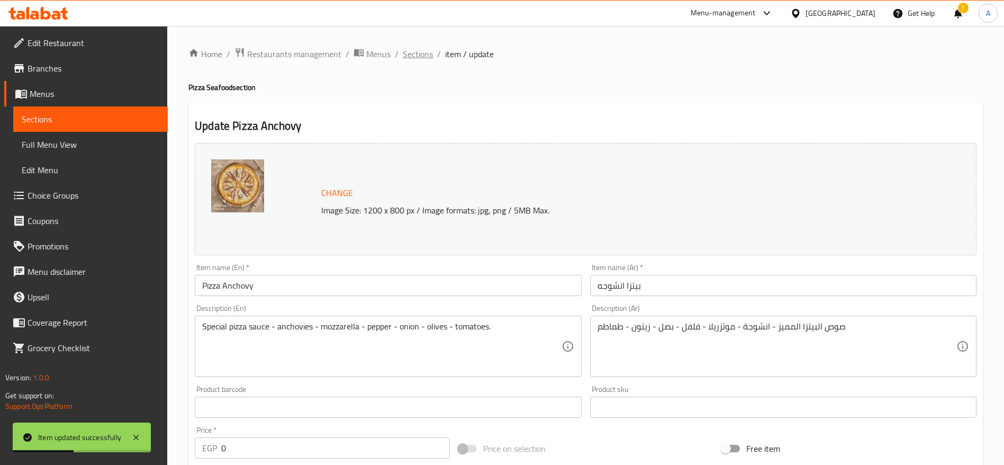
click at [429, 57] on span "Sections" at bounding box center [418, 54] width 30 height 13
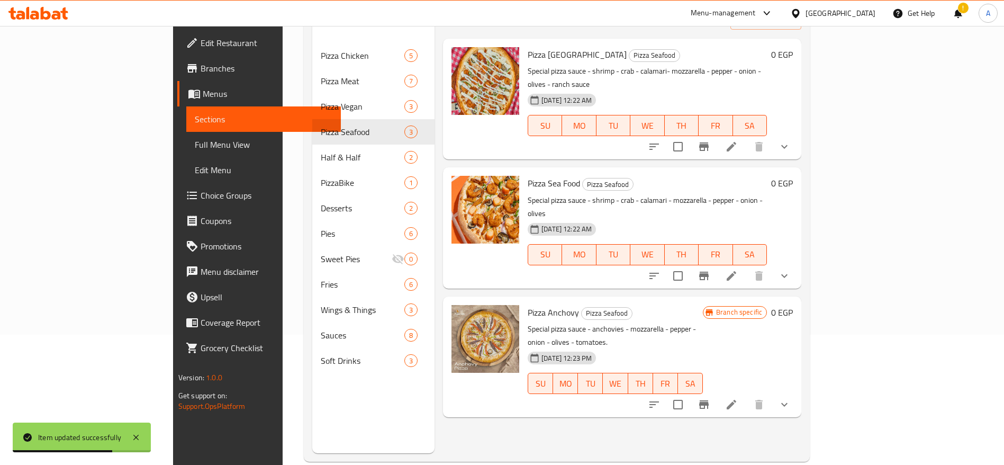
scroll to position [148, 0]
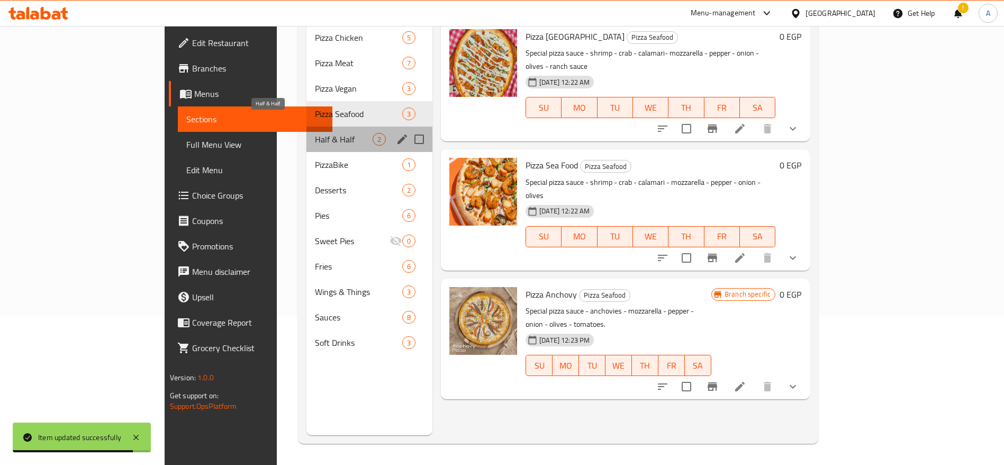
click at [315, 133] on span "Half & Half" at bounding box center [344, 139] width 58 height 13
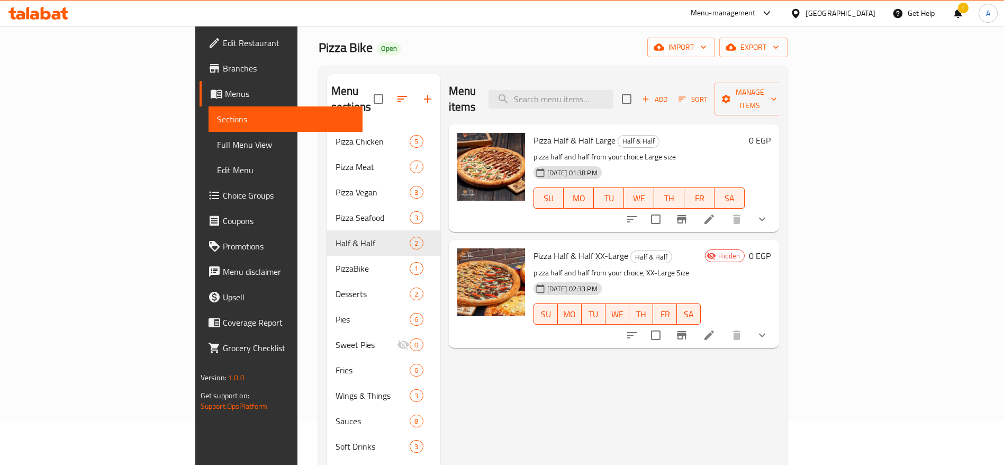
scroll to position [43, 0]
click at [716, 330] on icon at bounding box center [709, 336] width 13 height 13
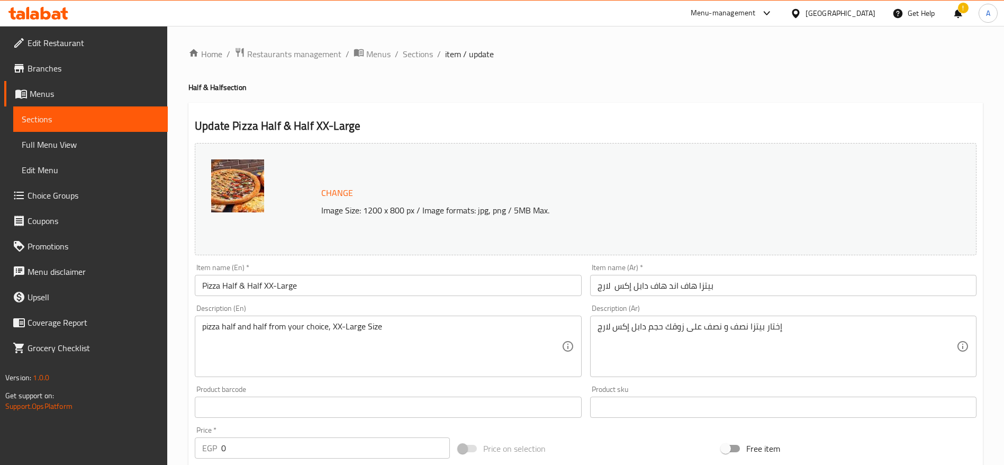
scroll to position [403, 0]
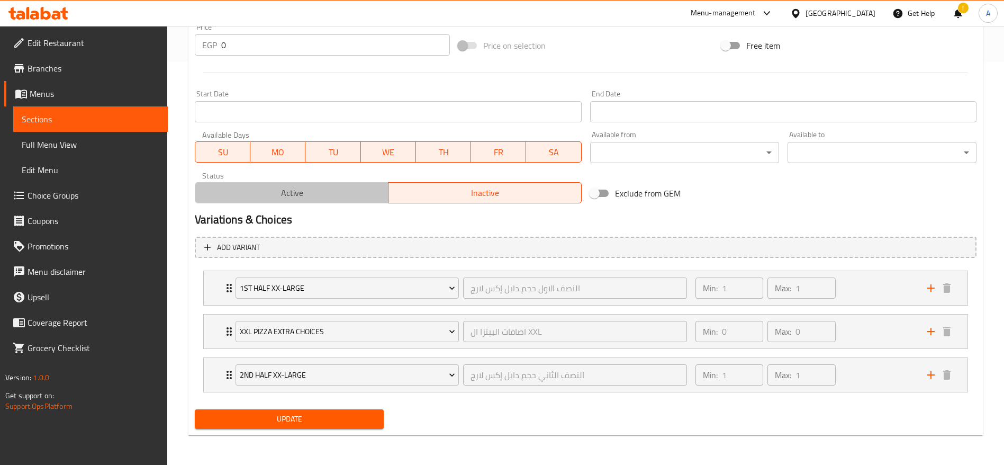
click at [318, 197] on span "Active" at bounding box center [292, 192] width 185 height 15
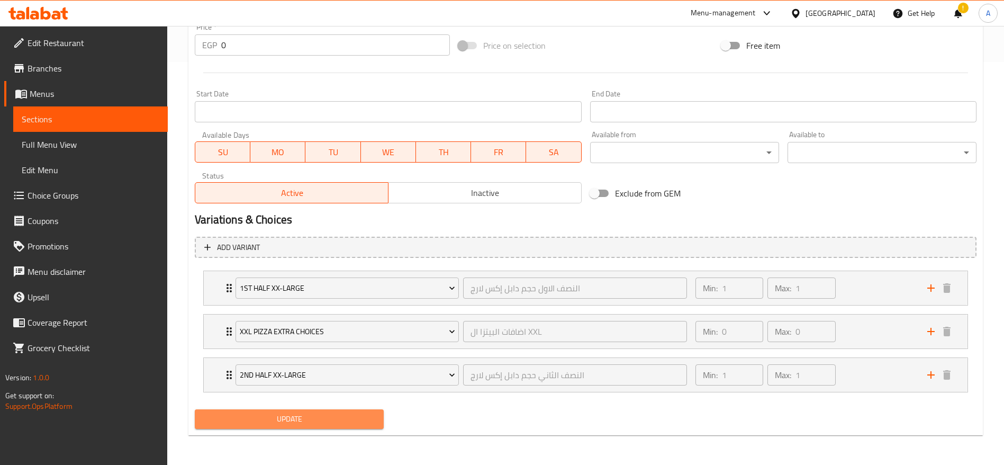
click at [305, 423] on span "Update" at bounding box center [289, 418] width 172 height 13
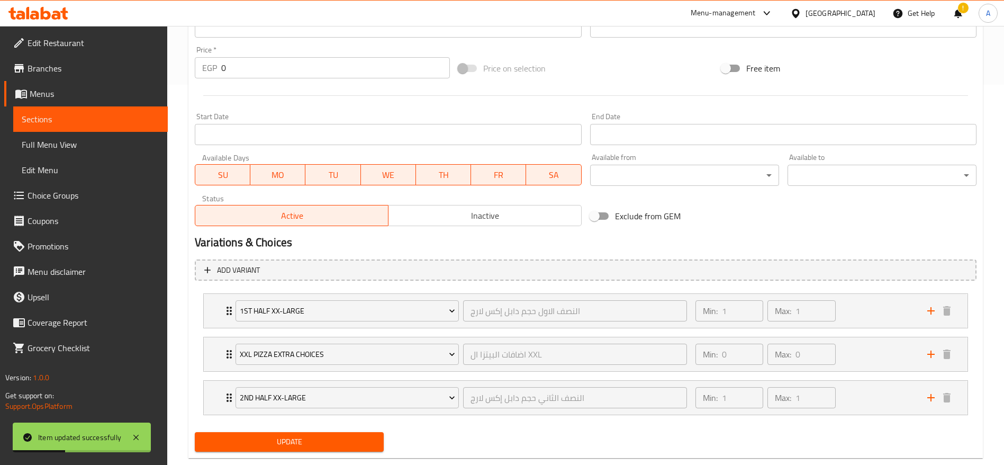
scroll to position [0, 0]
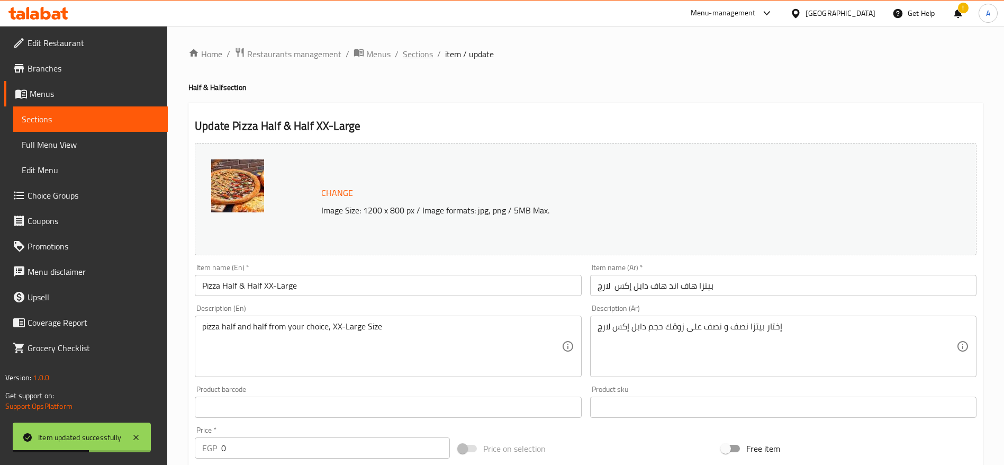
click at [426, 56] on span "Sections" at bounding box center [418, 54] width 30 height 13
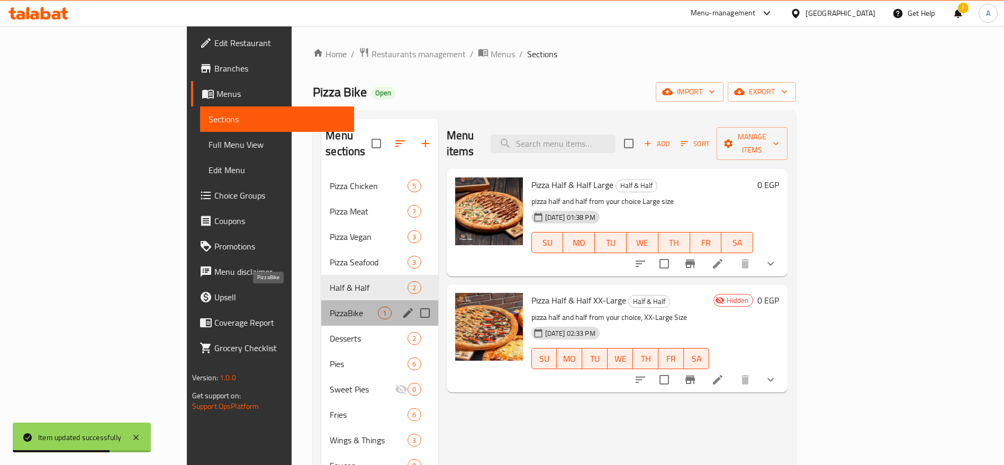
click at [330, 306] on span "PizzaBike" at bounding box center [354, 312] width 48 height 13
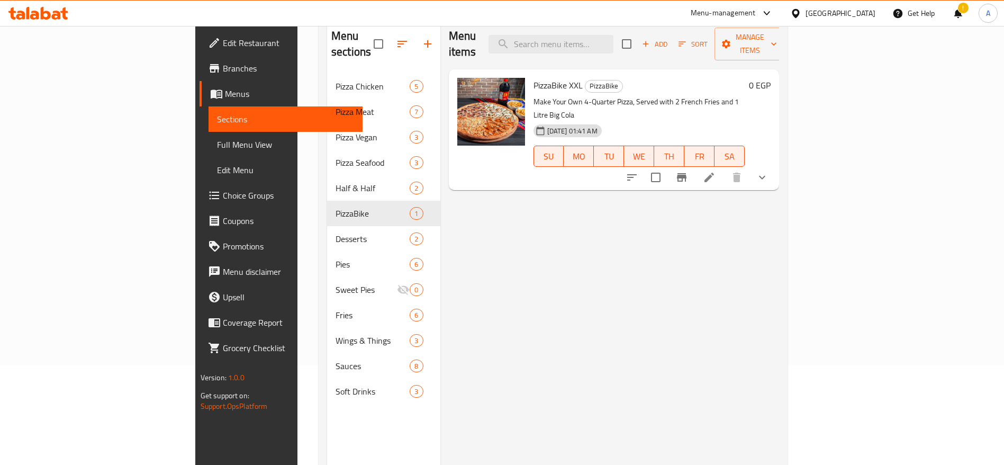
scroll to position [101, 0]
